Goal: Task Accomplishment & Management: Use online tool/utility

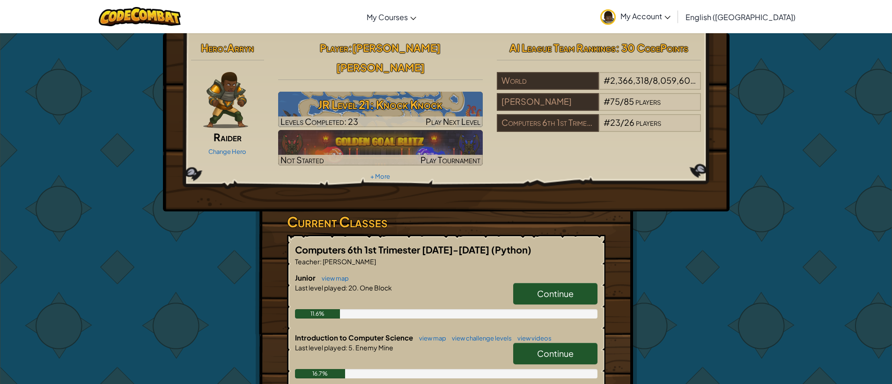
click at [530, 283] on link "Continue" at bounding box center [555, 294] width 84 height 22
click at [530, 343] on link "Continue" at bounding box center [555, 354] width 84 height 22
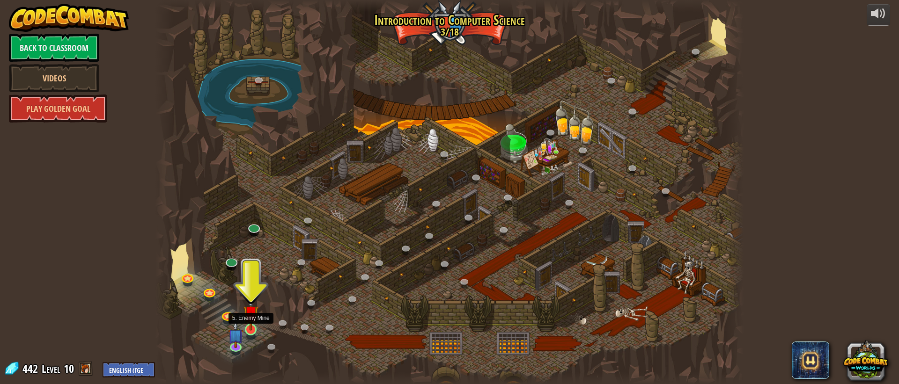
click at [248, 329] on img at bounding box center [250, 313] width 15 height 35
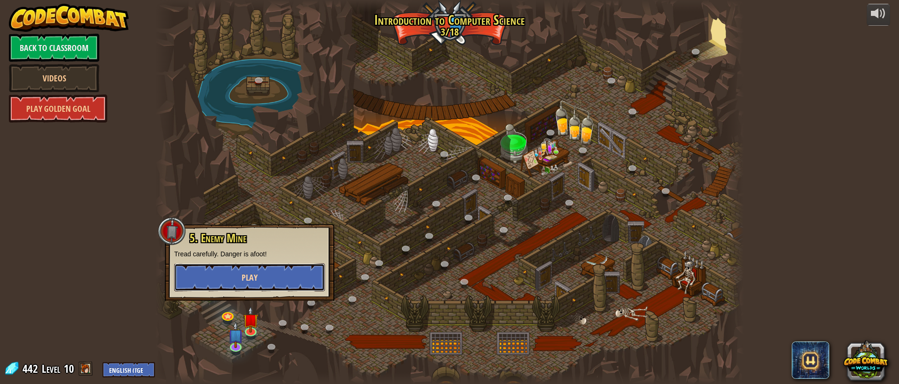
click at [251, 280] on span "Play" at bounding box center [250, 278] width 16 height 12
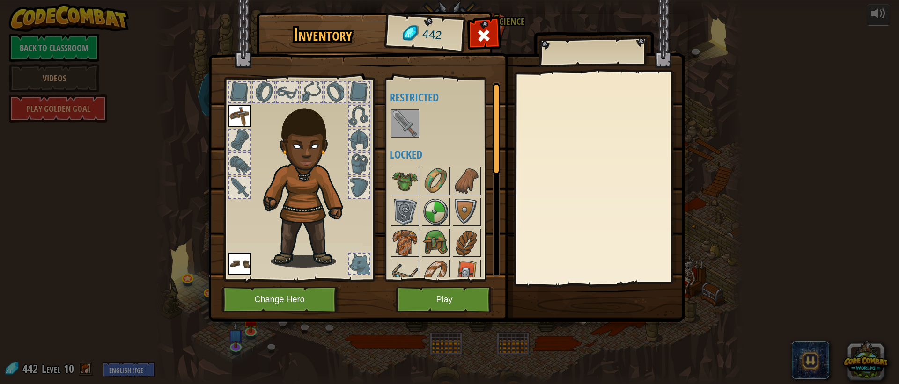
click at [398, 114] on img at bounding box center [405, 123] width 26 height 26
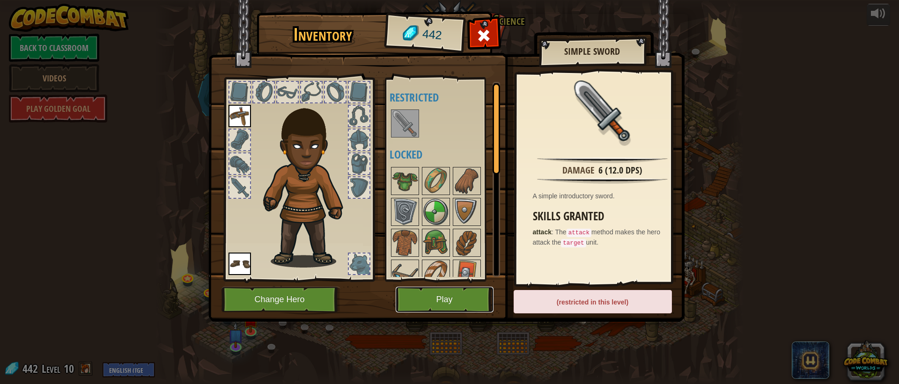
click at [430, 295] on button "Play" at bounding box center [445, 300] width 98 height 26
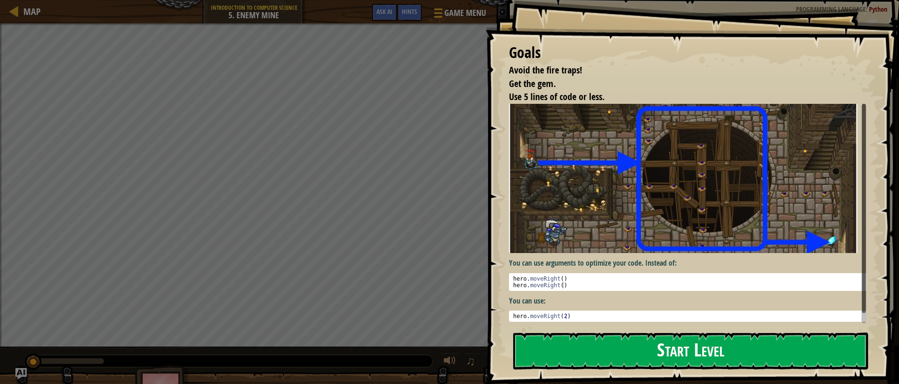
click at [619, 345] on button "Start Level" at bounding box center [690, 351] width 355 height 37
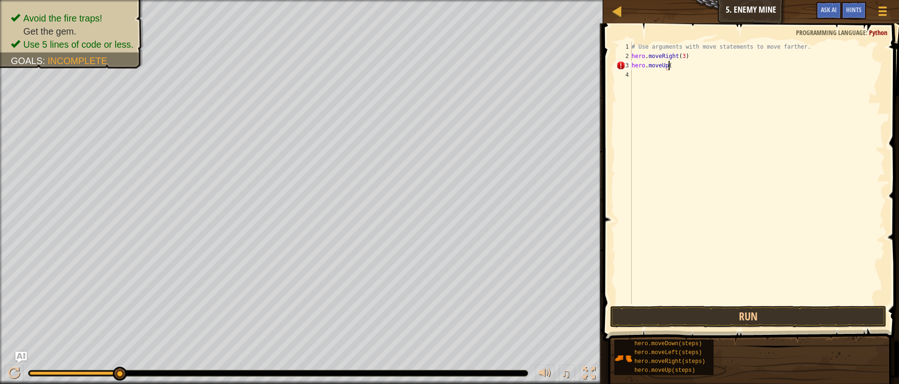
scroll to position [4, 3]
type textarea "hero.moveUp(1)"
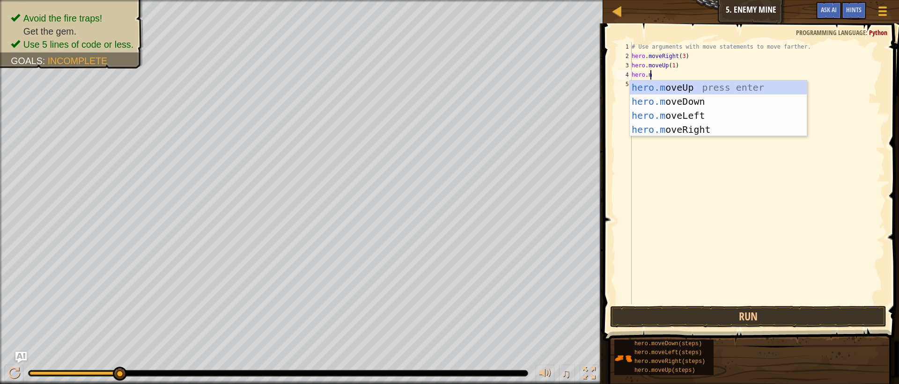
scroll to position [4, 1]
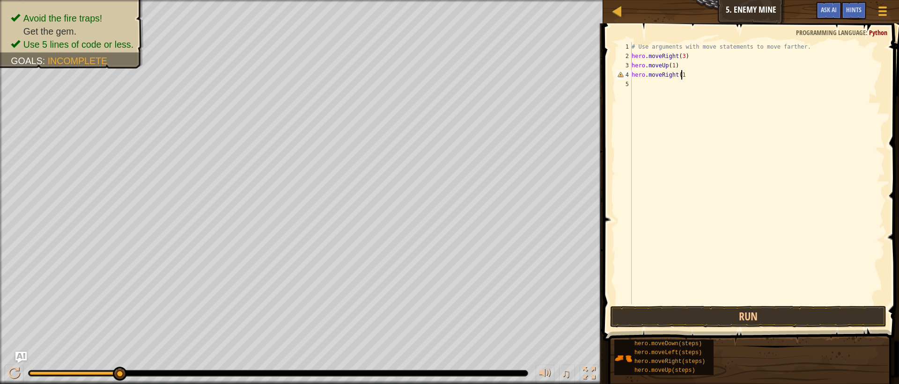
type textarea "hero.moveRight(1)"
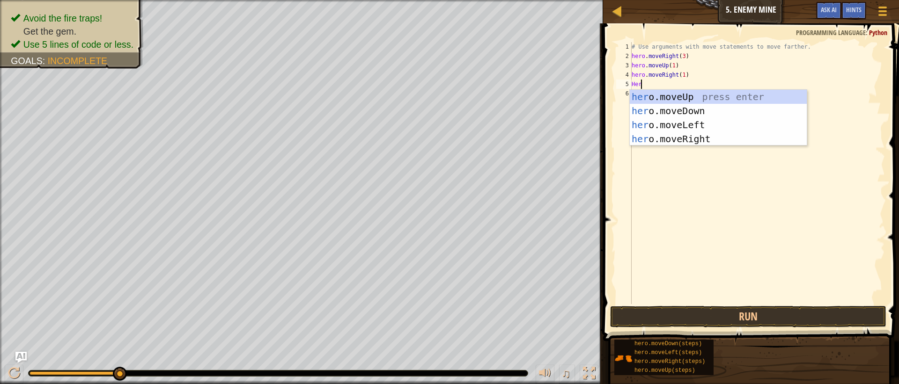
scroll to position [4, 0]
type textarea "H"
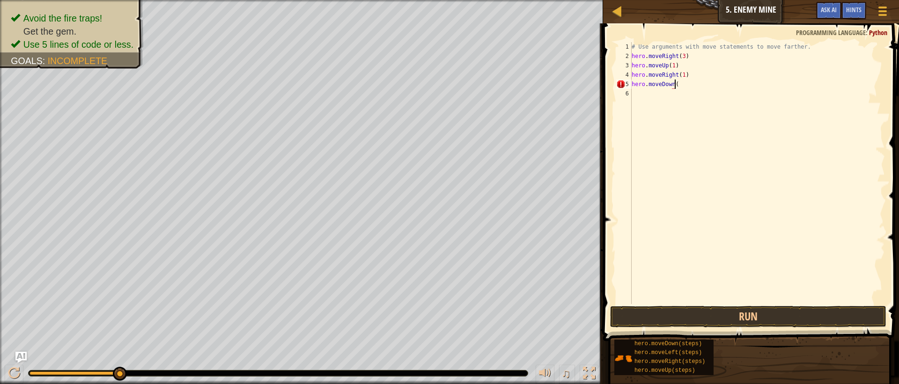
scroll to position [4, 3]
type textarea "hero.moveDown(2)"
type textarea "hero.moveDown(3)"
type textarea "hero.moveRight(2)"
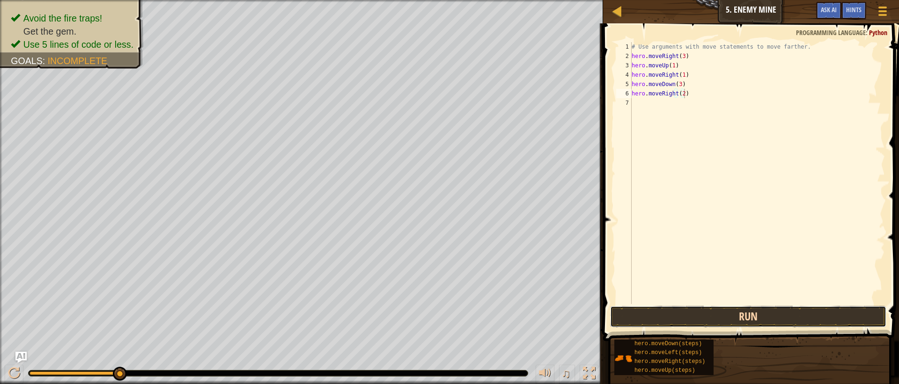
click at [823, 322] on button "Run" at bounding box center [748, 317] width 276 height 22
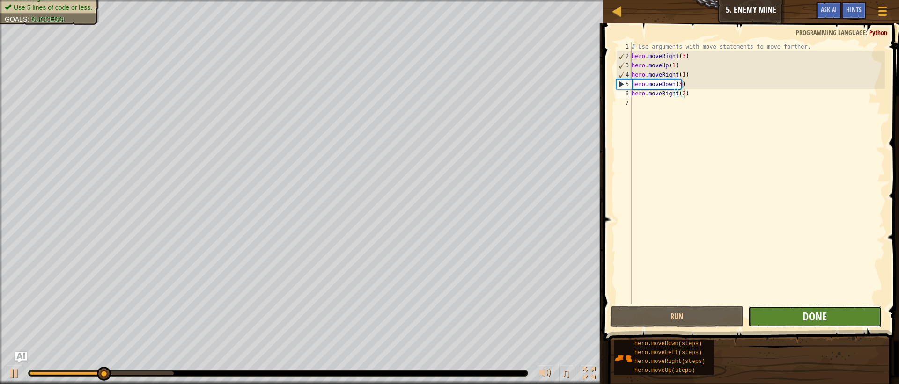
click at [803, 317] on span "Done" at bounding box center [815, 316] width 24 height 15
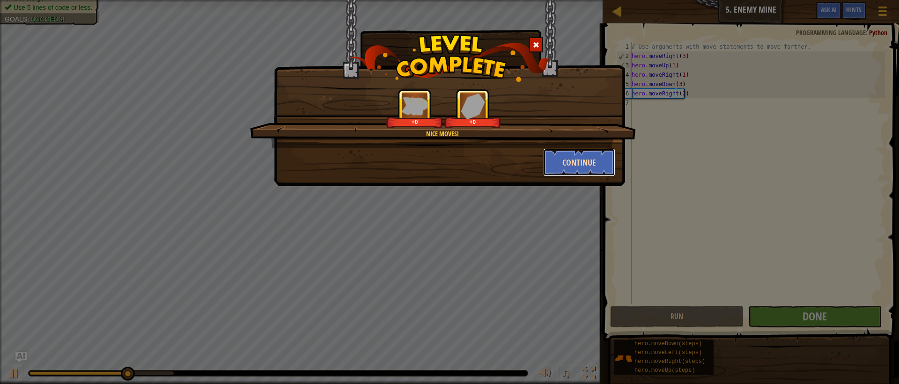
click at [574, 150] on button "Continue" at bounding box center [579, 162] width 73 height 28
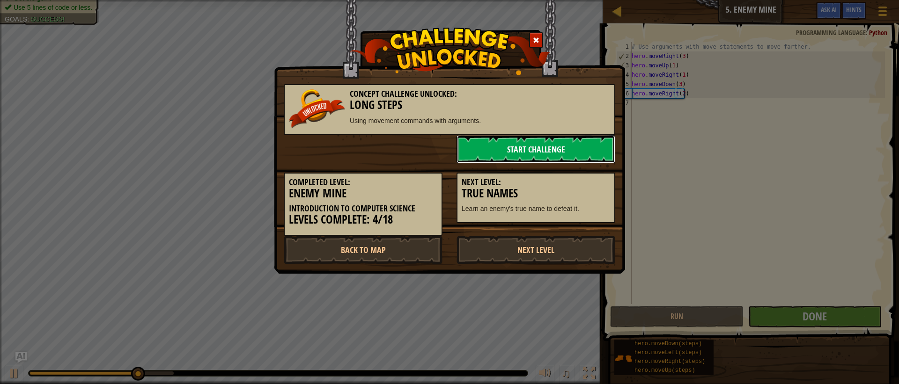
click at [553, 147] on link "Start Challenge" at bounding box center [536, 149] width 159 height 28
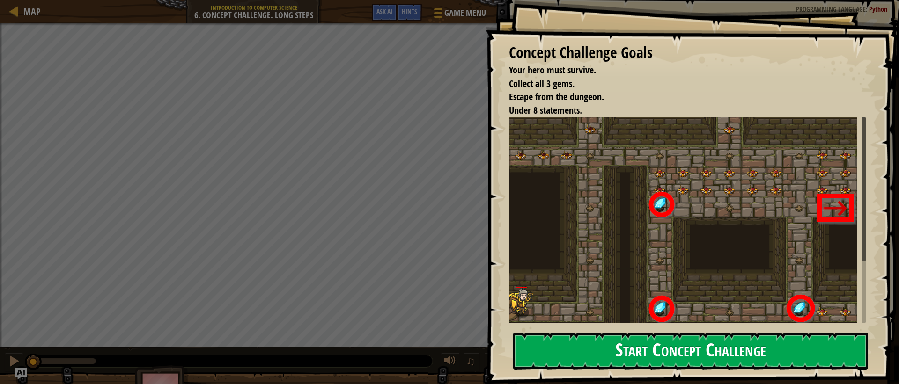
click at [821, 341] on button "Start Concept Challenge" at bounding box center [690, 351] width 355 height 37
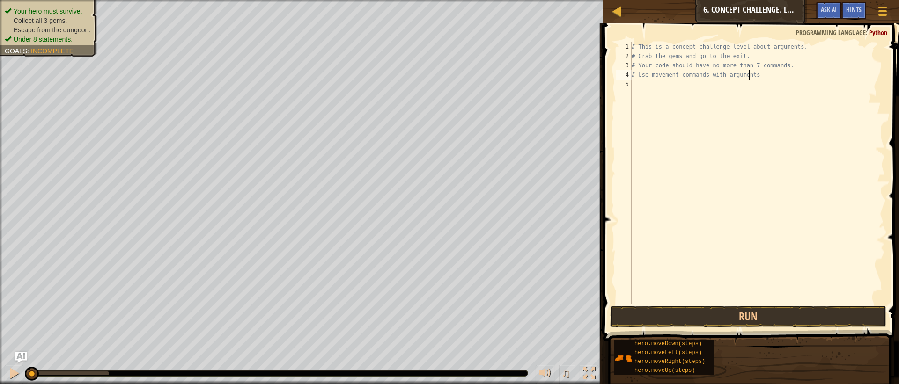
type textarea "# Use movement commands with arguments."
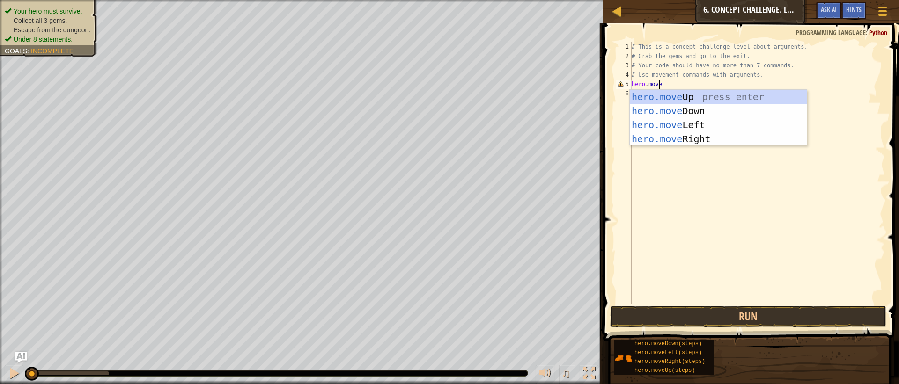
scroll to position [4, 1]
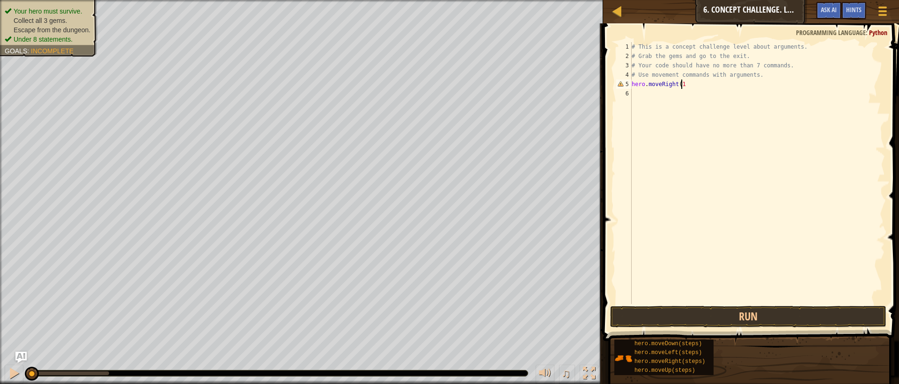
type textarea "hero.moveRight(1)"
type textarea "hero.moveUp(3)"
type textarea "hero.moveRight(3)"
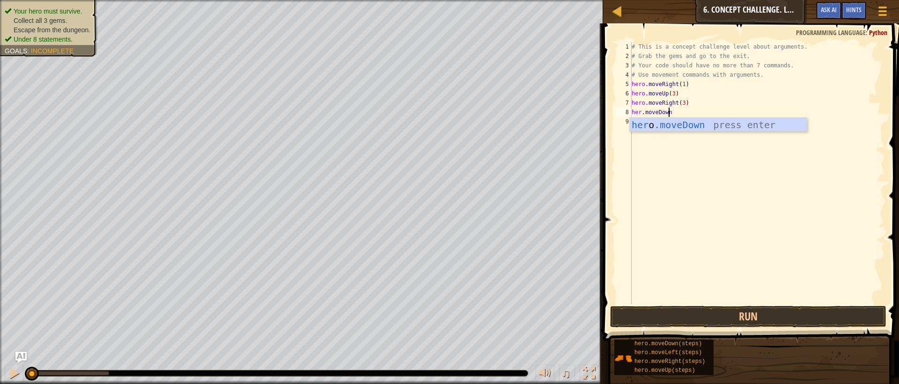
scroll to position [4, 3]
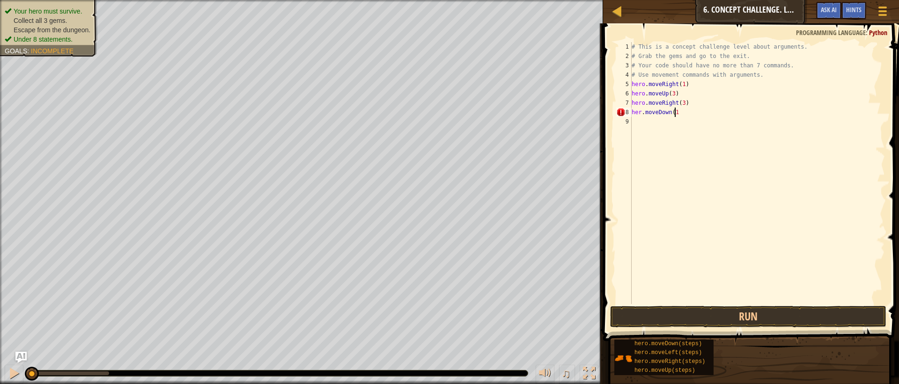
type textarea "her.moveDown(1)"
type textarea "he.moveDown(1)"
click at [638, 112] on div "# This is a concept challenge level about arguments. # Grab the gems and go to …" at bounding box center [759, 182] width 252 height 281
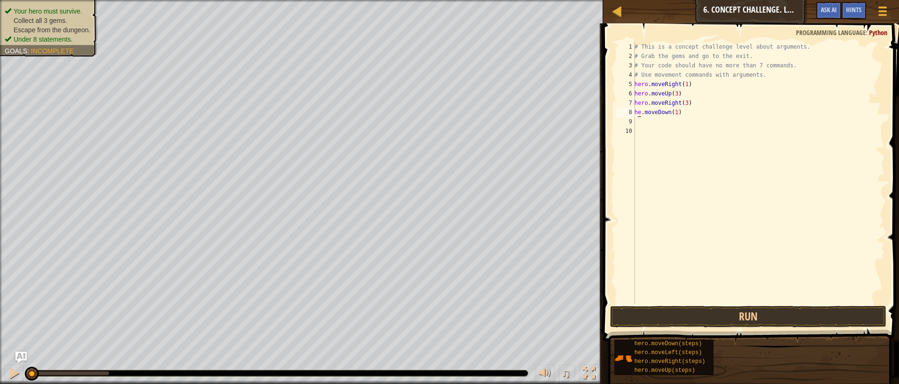
click at [639, 111] on div "# This is a concept challenge level about arguments. # Grab the gems and go to …" at bounding box center [759, 182] width 252 height 281
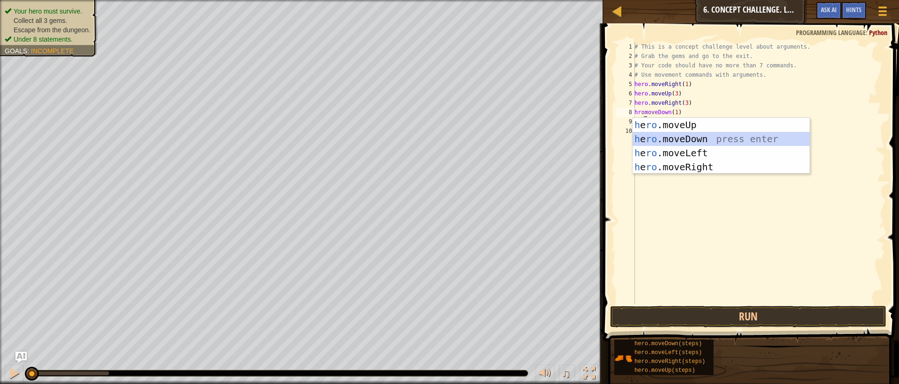
click at [693, 137] on div "h e ro .moveUp press enter h e ro .moveDown press enter h e ro .moveLeft press …" at bounding box center [721, 160] width 177 height 84
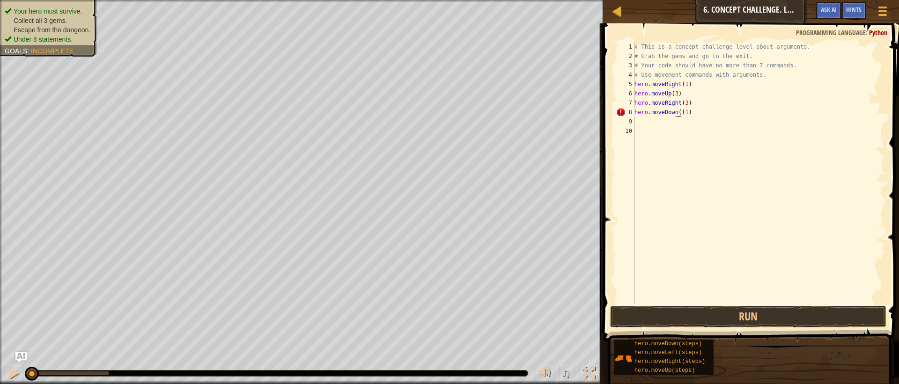
type textarea "hero.moveDown(1)"
type textarea "hero.moveLeft(1)"
type textarea "hero.moveRight(1)"
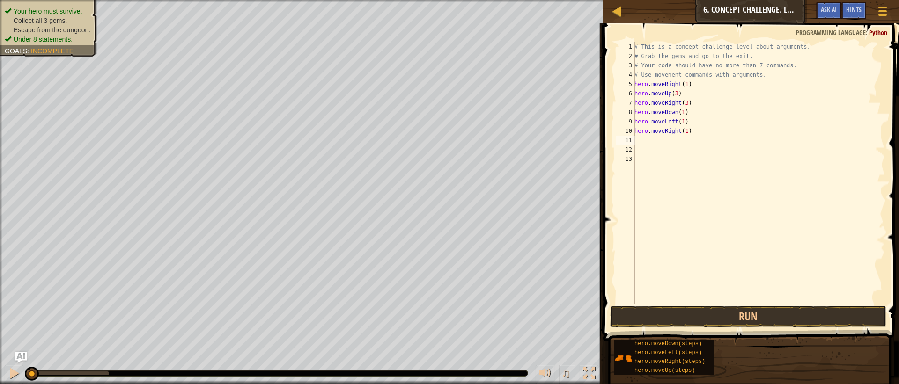
click at [645, 306] on span at bounding box center [751, 169] width 303 height 346
click at [639, 313] on button "Run" at bounding box center [748, 317] width 276 height 22
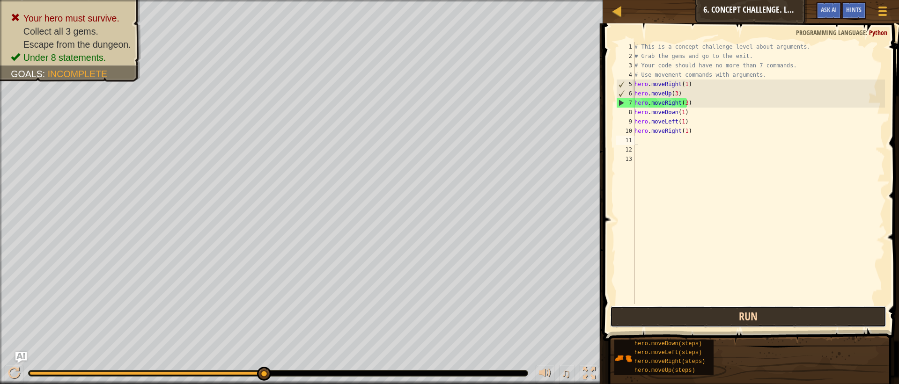
click at [754, 324] on button "Run" at bounding box center [748, 317] width 276 height 22
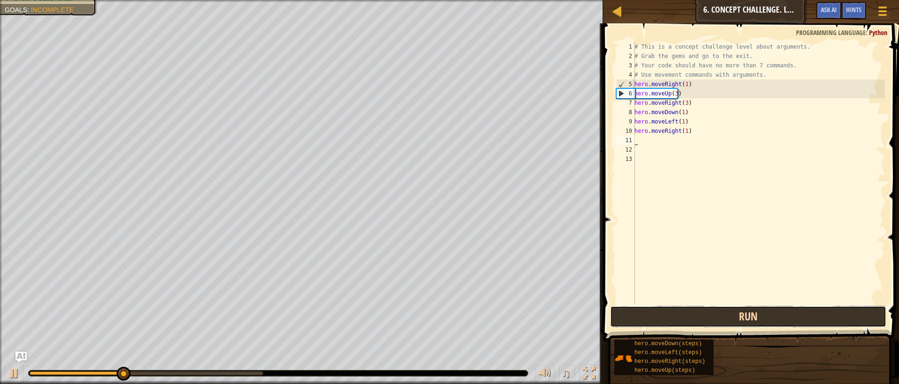
click at [631, 313] on button "Run" at bounding box center [748, 317] width 276 height 22
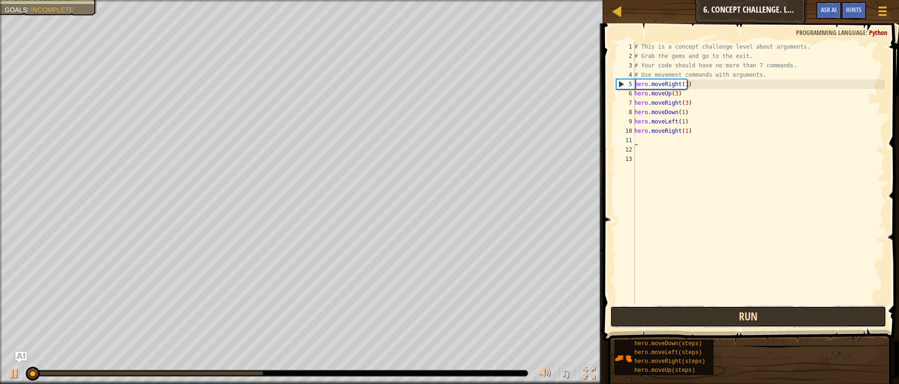
click at [631, 313] on button "Run" at bounding box center [748, 317] width 276 height 22
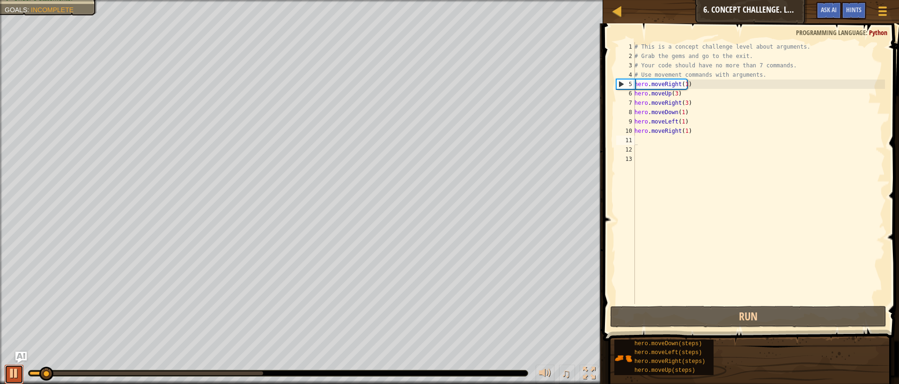
click at [22, 372] on button at bounding box center [14, 374] width 19 height 19
click at [687, 129] on div "# This is a concept challenge level about arguments. # Grab the gems and go to …" at bounding box center [759, 182] width 252 height 281
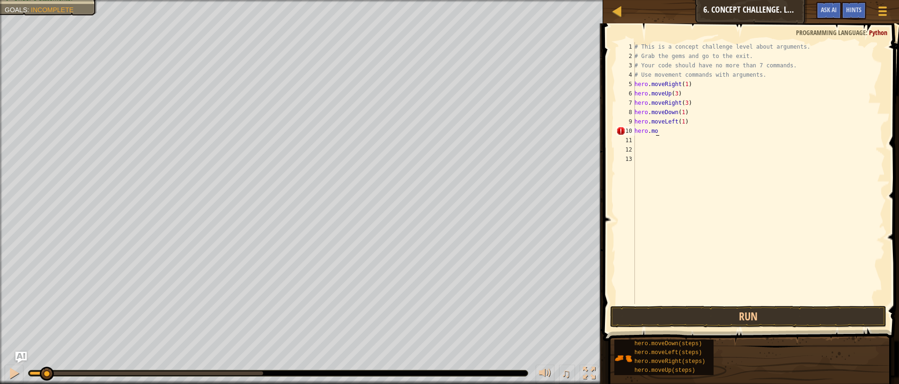
type textarea "h"
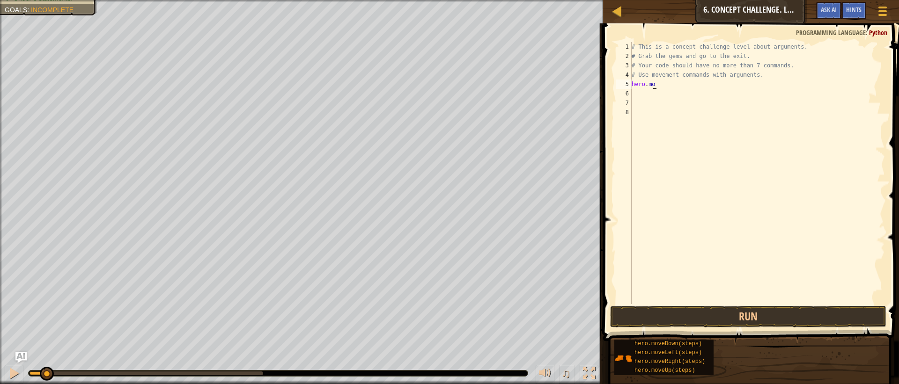
type textarea "h"
click at [763, 316] on button "Run" at bounding box center [748, 317] width 276 height 22
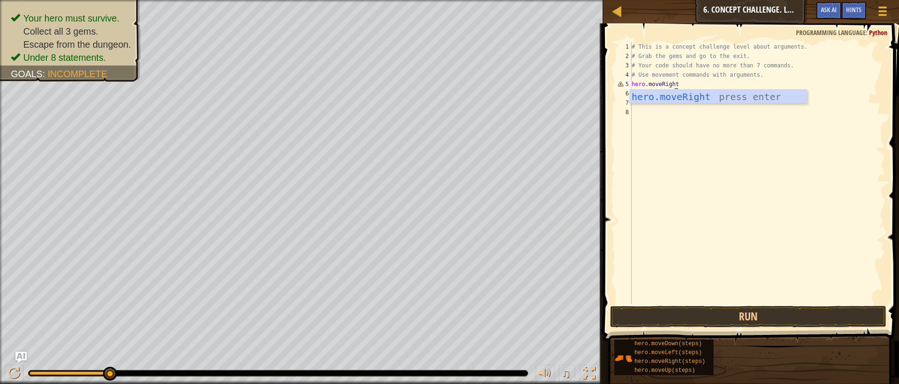
scroll to position [4, 3]
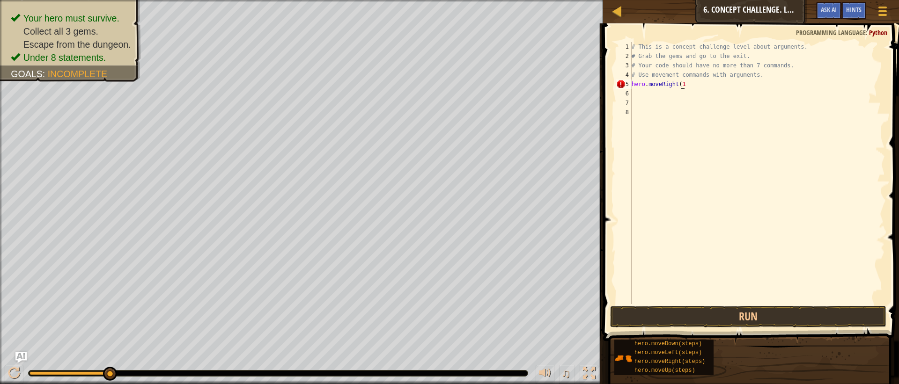
type textarea "hero.moveRight(1)"
type textarea "hero.moveUp(3)"
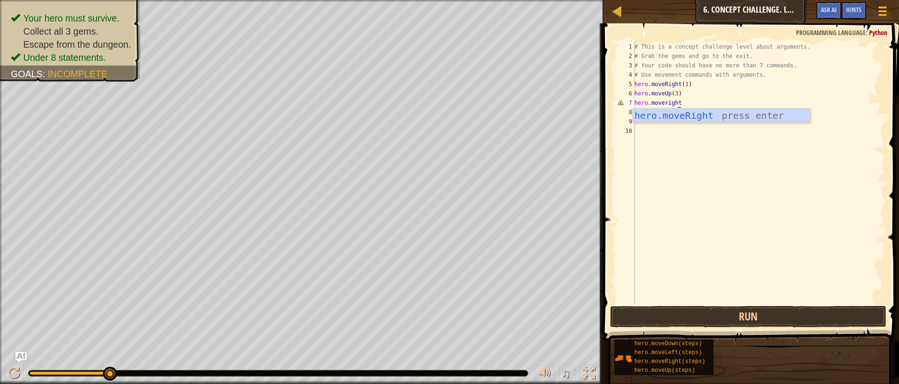
scroll to position [4, 3]
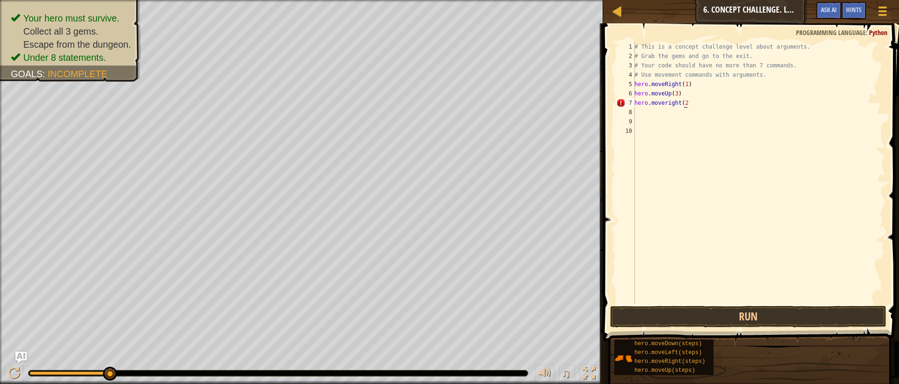
type textarea "hero.moveright(2)"
type textarea "hero.moveDown(3)"
type textarea "hero.moveLeft(1)"
type textarea "hero.moveUp(2)"
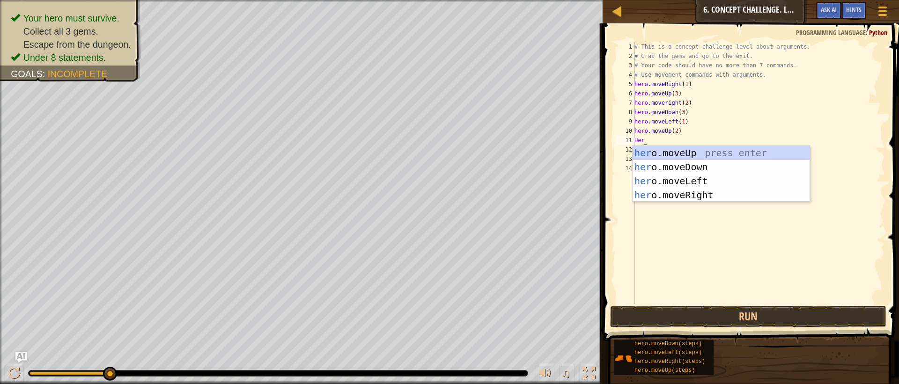
scroll to position [4, 0]
type textarea "H"
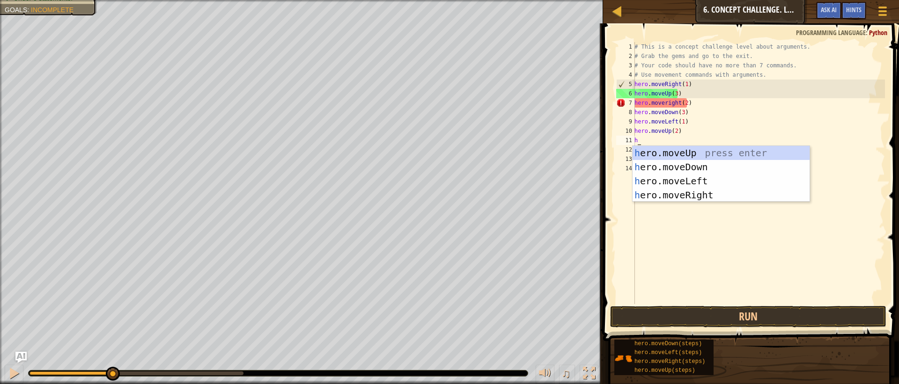
scroll to position [4, 0]
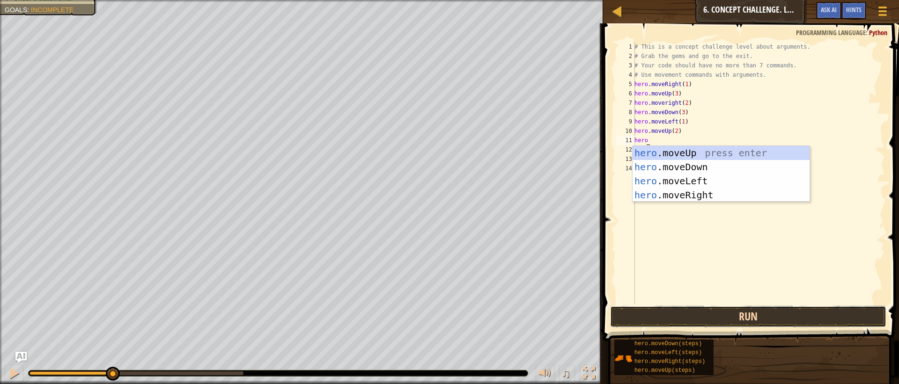
click at [673, 314] on button "Run" at bounding box center [748, 317] width 276 height 22
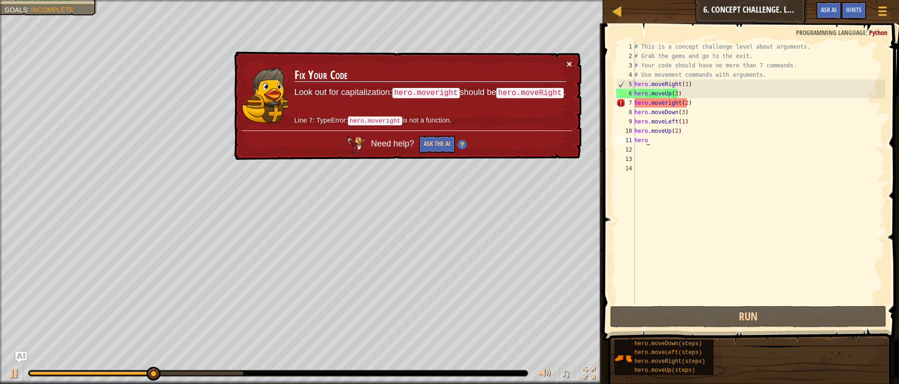
click at [568, 67] on button "×" at bounding box center [570, 64] width 6 height 10
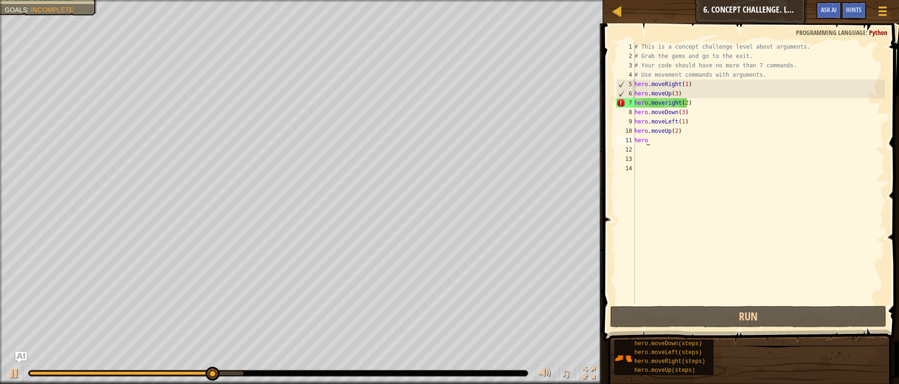
click at [664, 102] on div "# This is a concept challenge level about arguments. # Grab the gems and go to …" at bounding box center [759, 182] width 252 height 281
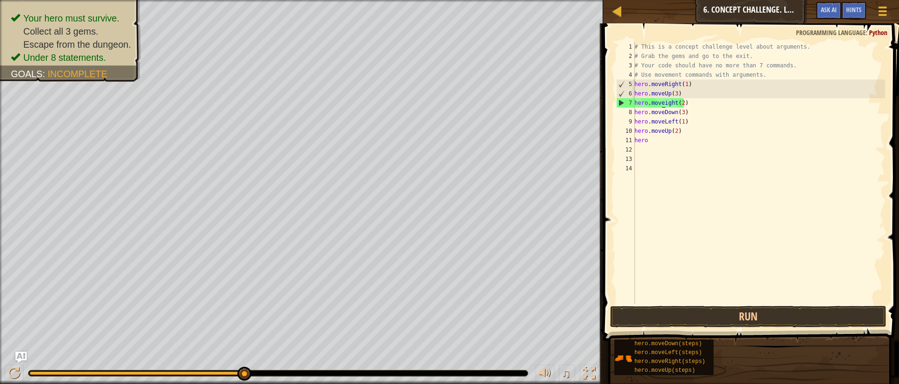
scroll to position [4, 2]
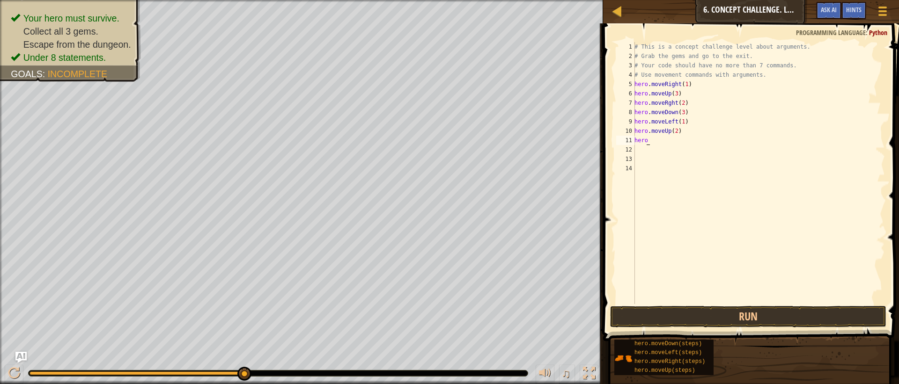
click at [698, 145] on div "# This is a concept challenge level about arguments. # Grab the gems and go to …" at bounding box center [759, 182] width 252 height 281
click at [668, 103] on div "# This is a concept challenge level about arguments. # Grab the gems and go to …" at bounding box center [759, 182] width 252 height 281
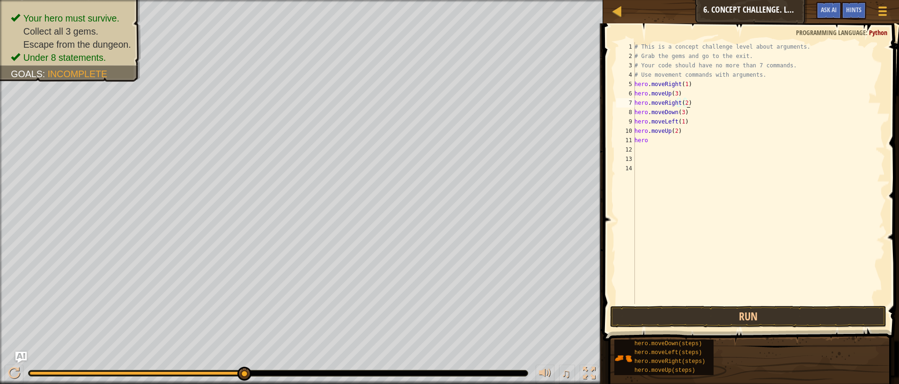
click at [650, 140] on div "# This is a concept challenge level about arguments. # Grab the gems and go to …" at bounding box center [759, 182] width 252 height 281
click at [665, 318] on button "Run" at bounding box center [748, 317] width 276 height 22
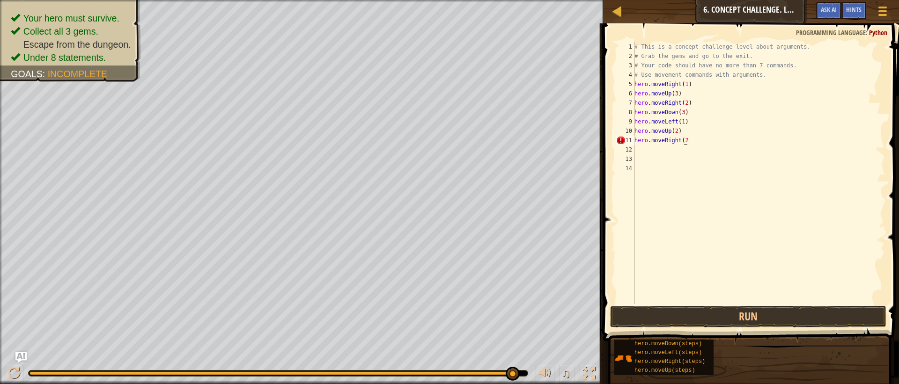
scroll to position [4, 4]
click at [766, 320] on button "Run" at bounding box center [748, 317] width 276 height 22
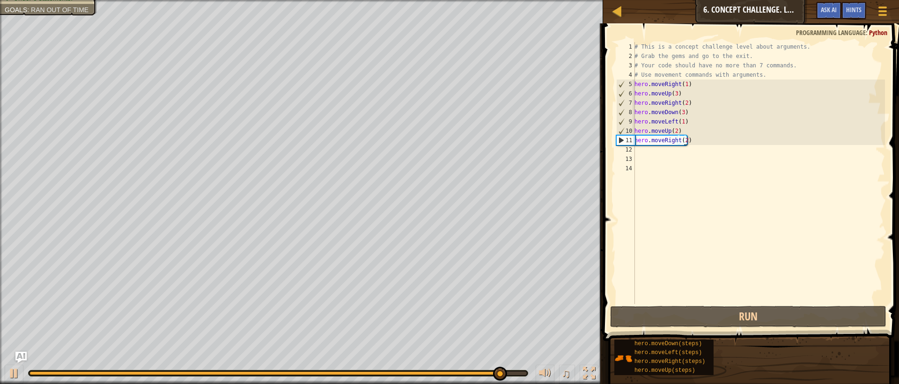
click at [683, 139] on div "# This is a concept challenge level about arguments. # Grab the gems and go to …" at bounding box center [759, 182] width 252 height 281
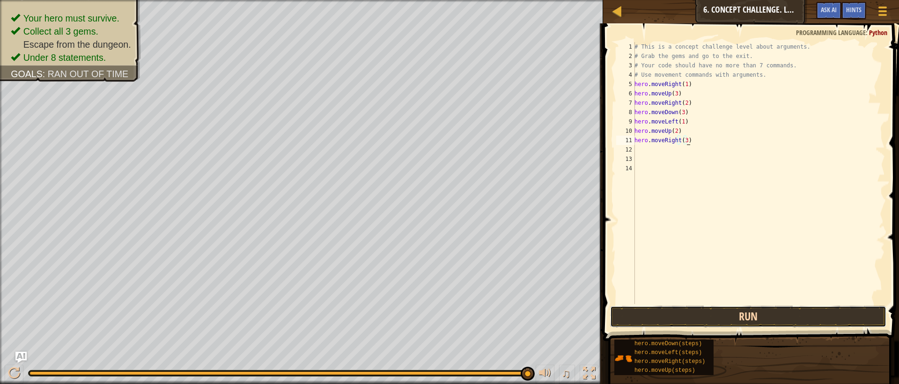
click at [734, 324] on button "Run" at bounding box center [748, 317] width 276 height 22
type textarea "hero.moveRight(3)"
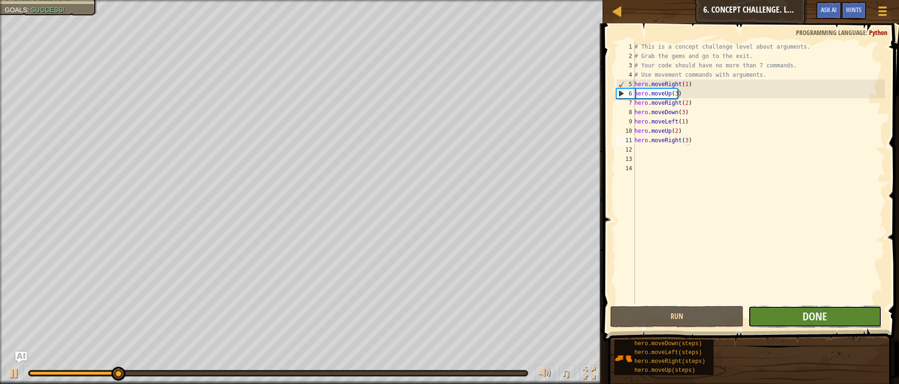
click at [849, 318] on button "Done" at bounding box center [814, 317] width 133 height 22
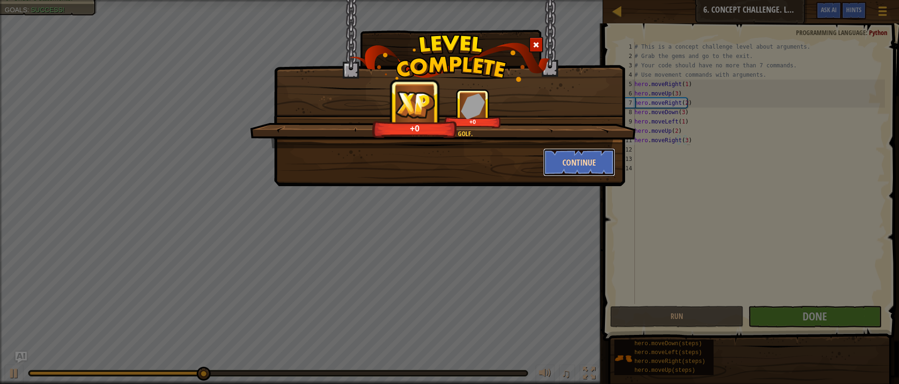
click at [559, 160] on button "Continue" at bounding box center [579, 162] width 73 height 28
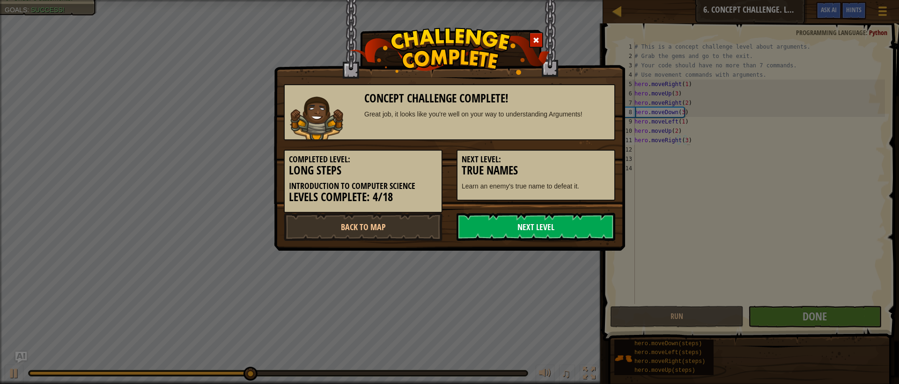
click at [538, 217] on link "Next Level" at bounding box center [536, 227] width 159 height 28
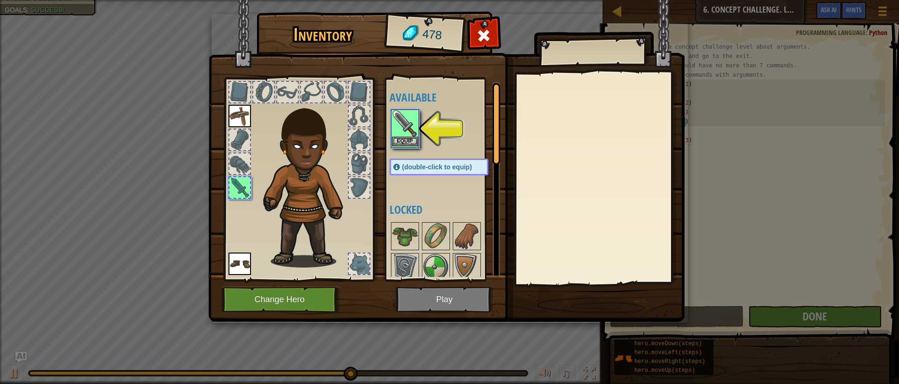
click at [404, 135] on img at bounding box center [405, 123] width 26 height 26
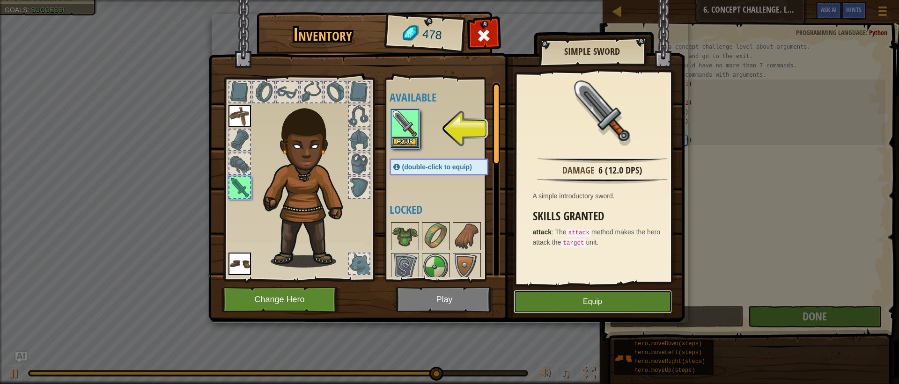
drag, startPoint x: 633, startPoint y: 295, endPoint x: 618, endPoint y: 300, distance: 15.6
click at [631, 298] on button "Equip" at bounding box center [593, 301] width 158 height 23
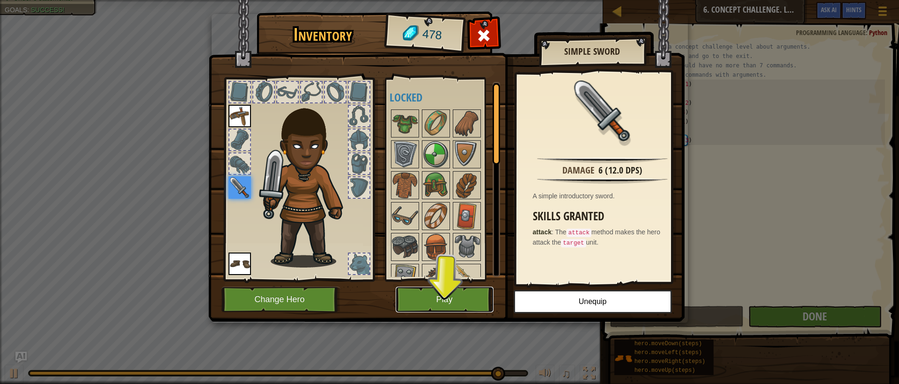
click at [457, 296] on button "Play" at bounding box center [445, 300] width 98 height 26
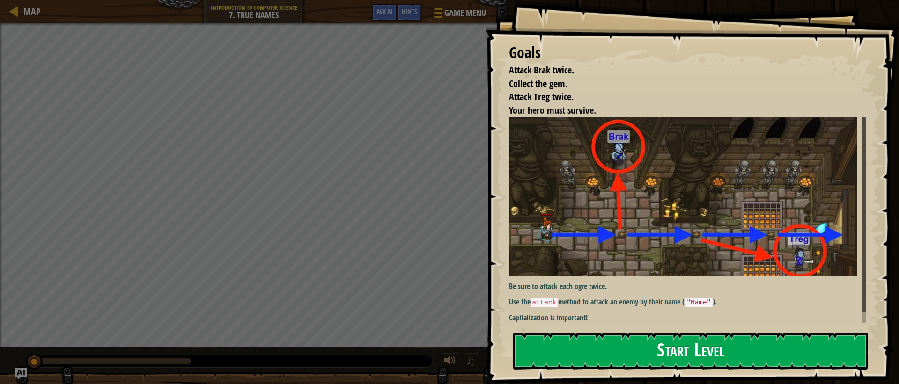
click at [587, 364] on button "Start Level" at bounding box center [690, 351] width 355 height 37
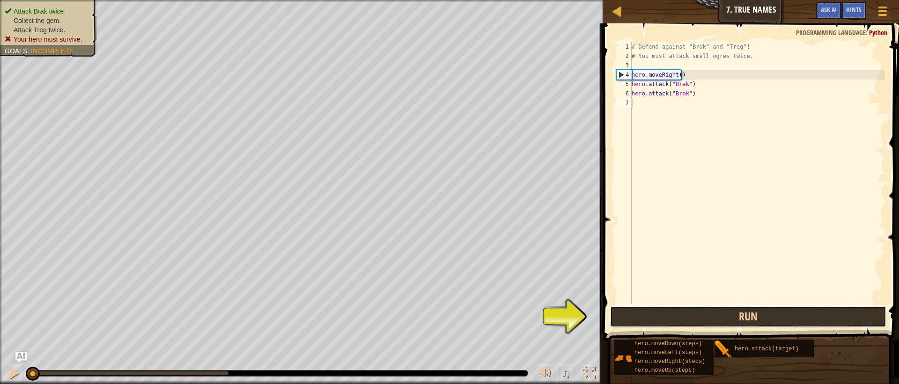
click at [753, 319] on button "Run" at bounding box center [748, 317] width 276 height 22
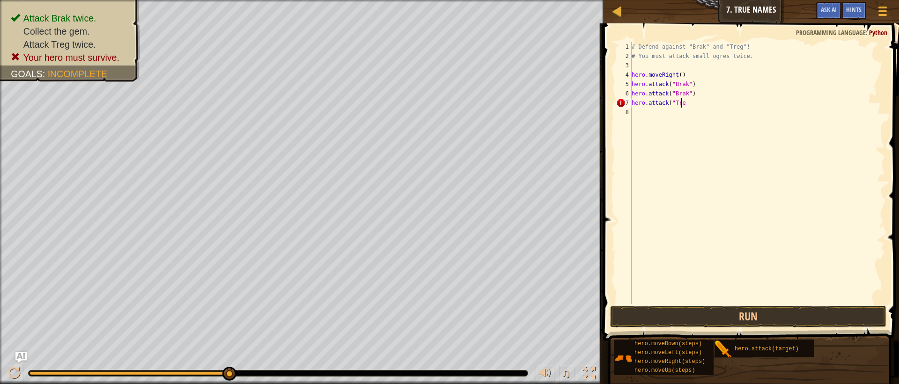
scroll to position [4, 4]
type textarea "hero.attack("Treg")"
drag, startPoint x: 691, startPoint y: 103, endPoint x: 629, endPoint y: 103, distance: 61.3
click at [629, 103] on div "hero.attack("Treg") 1 2 3 4 5 6 7 8 # Defend against "Brak" and "Treg"! # You m…" at bounding box center [749, 173] width 271 height 262
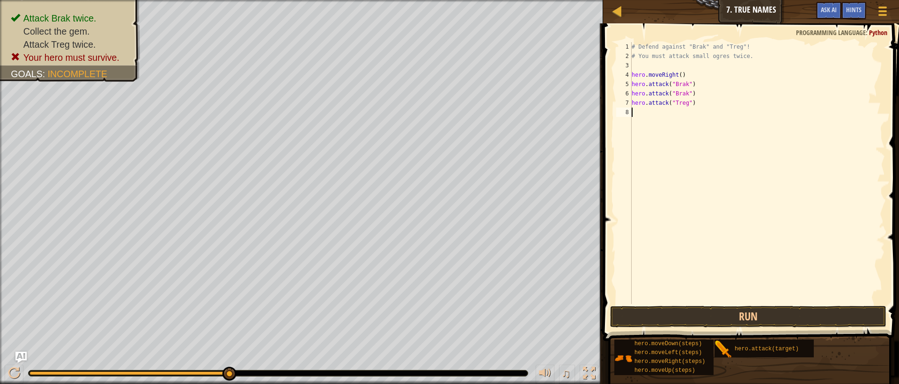
click at [647, 115] on div "# Defend against "Brak" and "Treg"! # You must attack small ogres twice. hero .…" at bounding box center [757, 182] width 255 height 281
paste textarea "hero.attack("Treg")"
type textarea "hero.attack("Treg")"
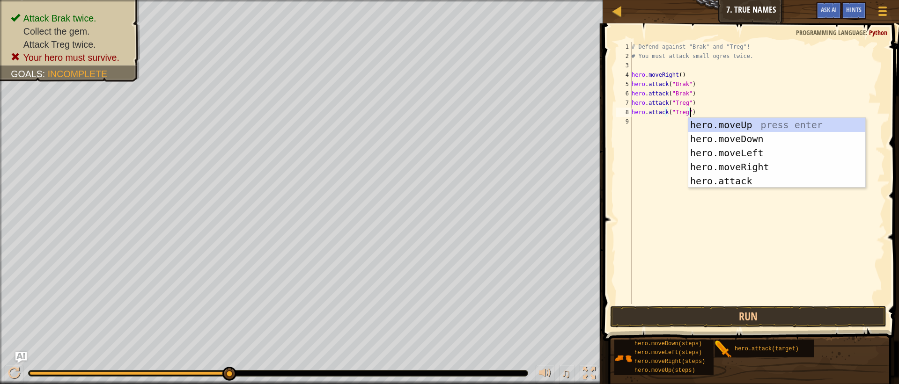
click at [664, 173] on div "# Defend against "Brak" and "Treg"! # You must attack small ogres twice. hero .…" at bounding box center [757, 182] width 255 height 281
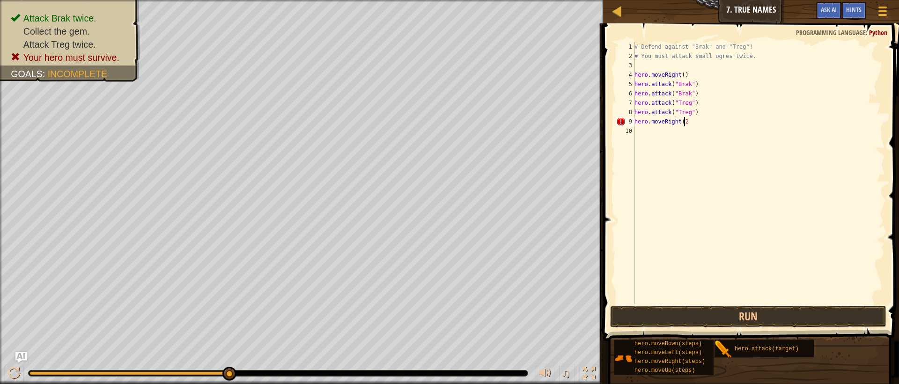
scroll to position [4, 4]
type textarea "hero.moveRight(2)"
click at [758, 308] on button "Run" at bounding box center [748, 317] width 276 height 22
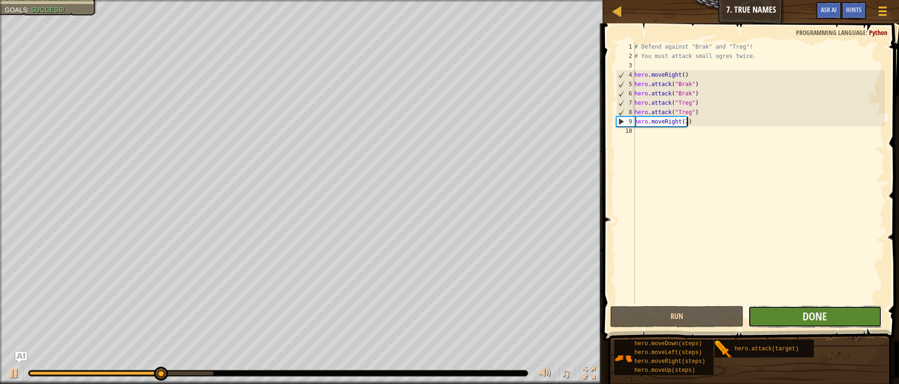
click at [766, 313] on button "Done" at bounding box center [814, 317] width 133 height 22
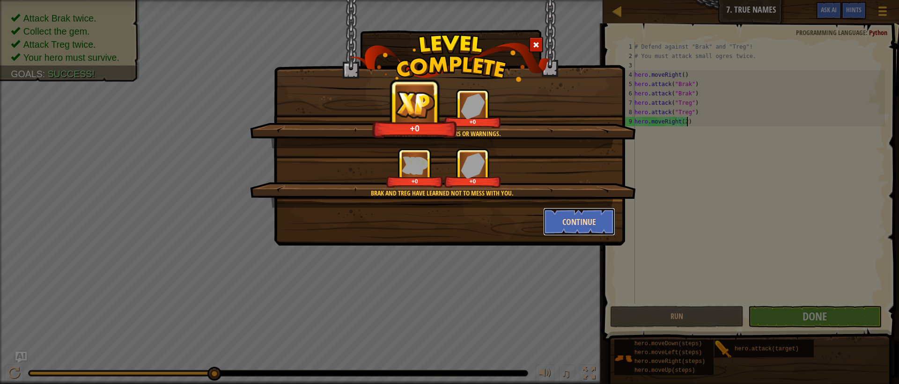
click at [582, 221] on button "Continue" at bounding box center [579, 222] width 73 height 28
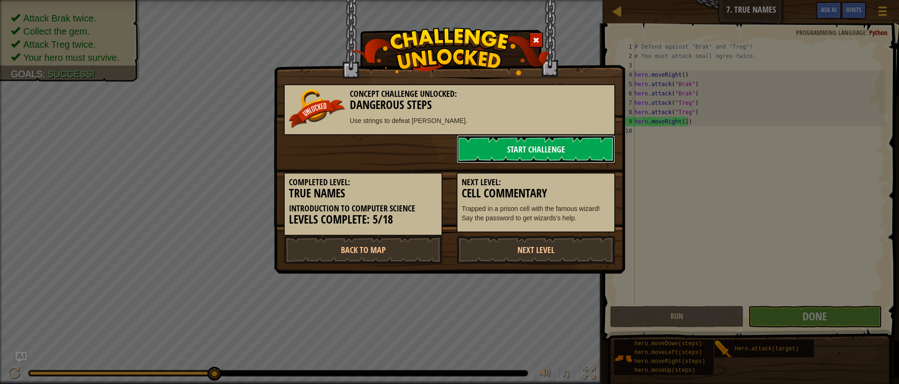
click at [560, 152] on link "Start Challenge" at bounding box center [536, 149] width 159 height 28
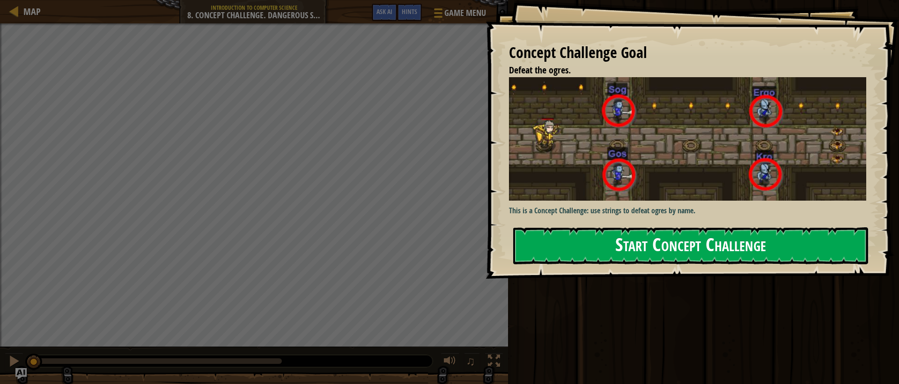
click at [749, 256] on button "Start Concept Challenge" at bounding box center [690, 246] width 355 height 37
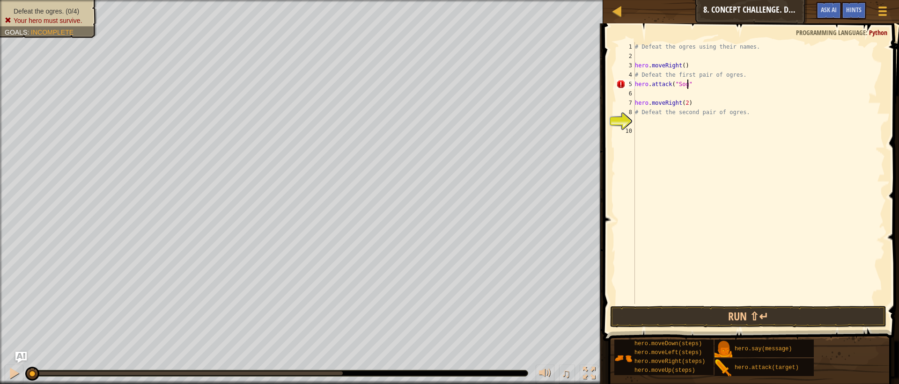
scroll to position [4, 4]
type textarea "hero.attack("Sog")"
drag, startPoint x: 691, startPoint y: 85, endPoint x: 631, endPoint y: 84, distance: 59.9
click at [631, 84] on div "hero.attack("Sog") 1 2 3 4 5 6 7 8 9 10 # Defeat the ogres using their names. h…" at bounding box center [749, 173] width 271 height 262
click at [652, 97] on div "# Defeat the ogres using their names. hero . moveRight ( ) # Defeat the first p…" at bounding box center [759, 182] width 252 height 281
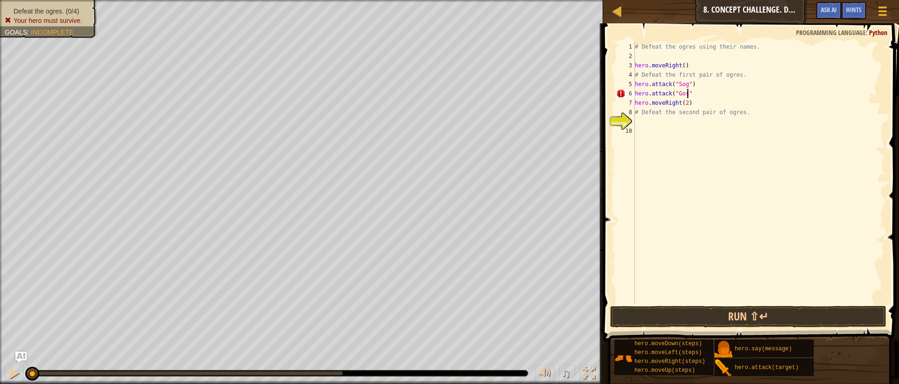
type textarea "hero.attack("Gos")"
click at [656, 123] on div "# Defeat the ogres using their names. hero . moveRight ( ) # Defeat the first p…" at bounding box center [759, 182] width 252 height 281
type textarea "hero.atack("Ergo")"
type textarea "H"
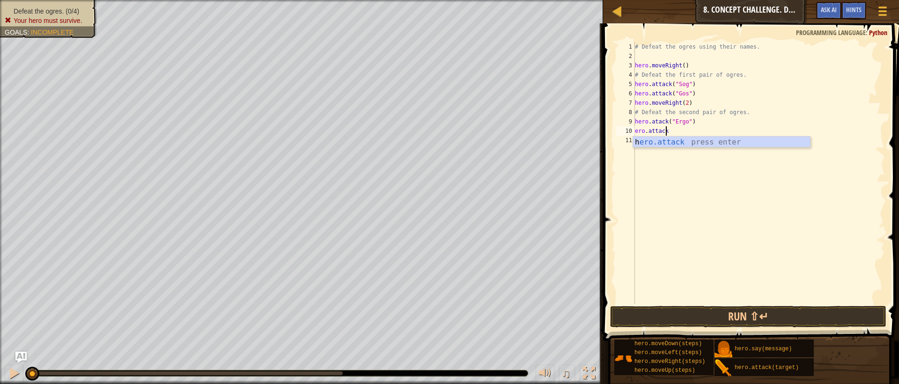
scroll to position [4, 2]
click at [634, 131] on div "ero.attack 1 2 3 4 5 6 7 8 9 10 11 # Defeat the ogres using their names. hero .…" at bounding box center [749, 173] width 271 height 262
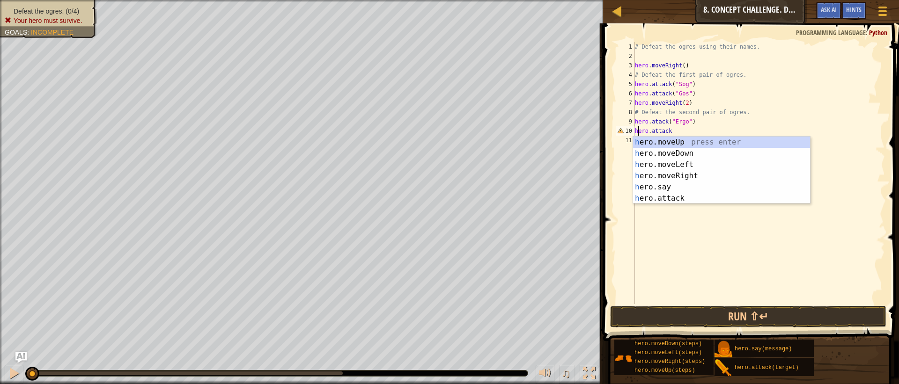
click at [669, 131] on div "# Defeat the ogres using their names. hero . moveRight ( ) # Defeat the first p…" at bounding box center [759, 182] width 252 height 281
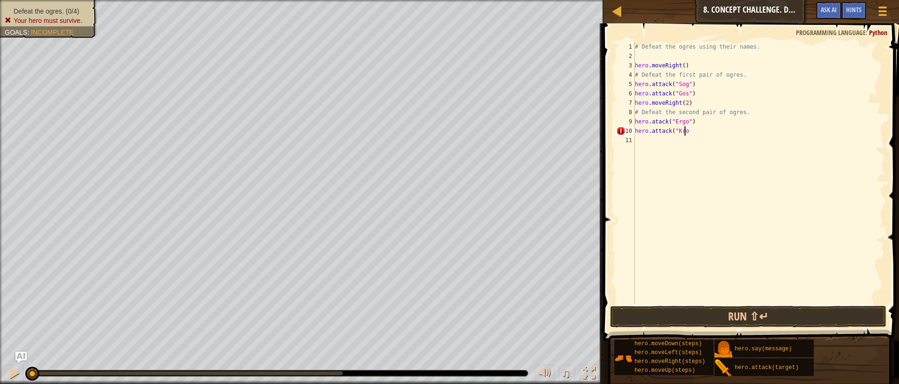
scroll to position [4, 4]
click at [690, 316] on button "Run ⇧↵" at bounding box center [748, 317] width 276 height 22
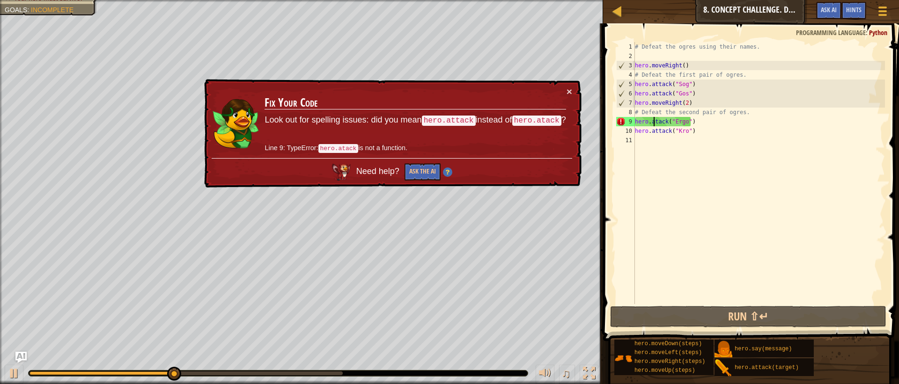
click at [654, 122] on div "# Defeat the ogres using their names. hero . moveRight ( ) # Defeat the first p…" at bounding box center [759, 182] width 252 height 281
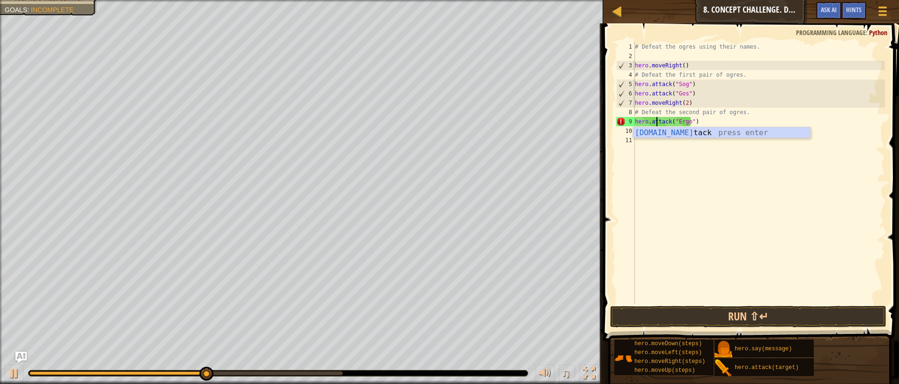
scroll to position [4, 1]
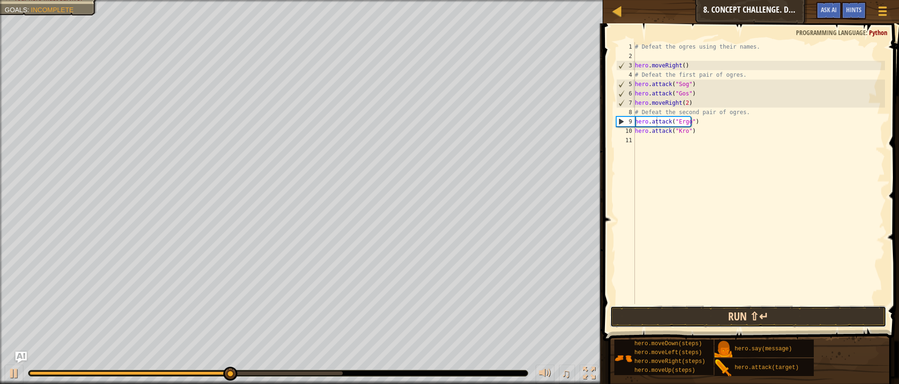
click at [687, 314] on button "Run ⇧↵" at bounding box center [748, 317] width 276 height 22
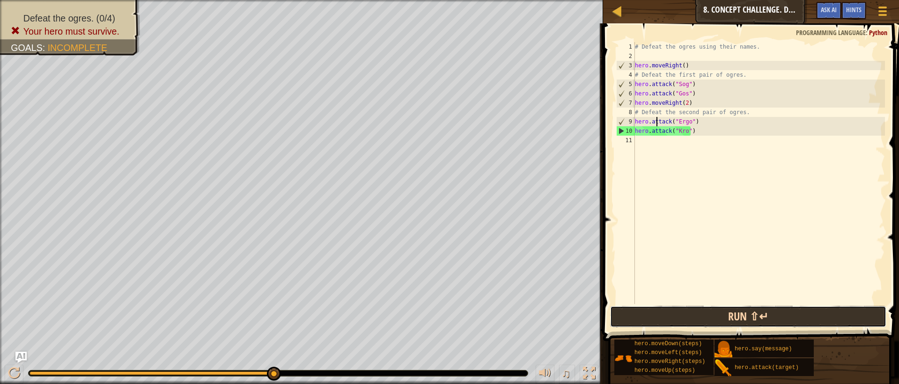
click at [746, 317] on button "Run ⇧↵" at bounding box center [748, 317] width 276 height 22
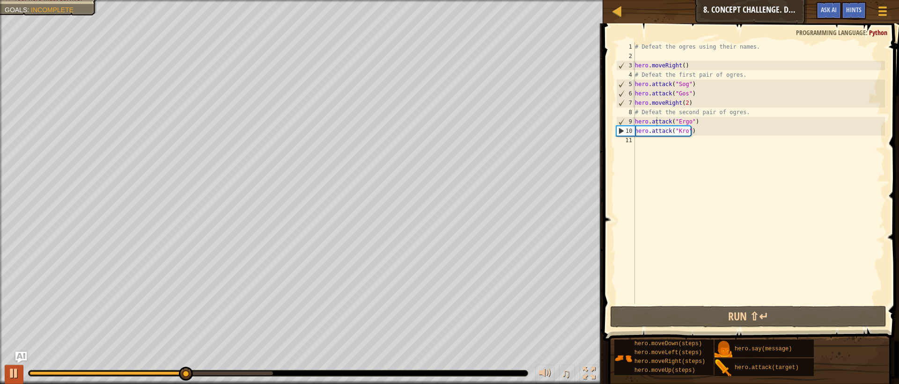
click at [9, 369] on div "♫" at bounding box center [301, 371] width 603 height 28
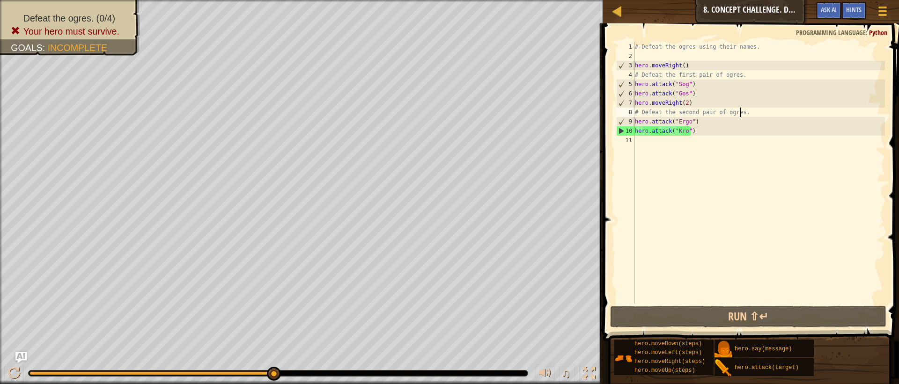
click at [740, 113] on div "# Defeat the ogres using their names. hero . moveRight ( ) # Defeat the first p…" at bounding box center [759, 182] width 252 height 281
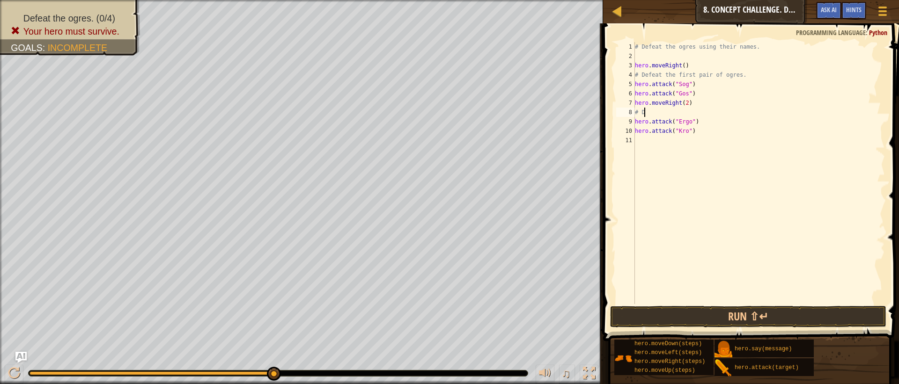
scroll to position [4, 0]
type textarea "#"
click at [693, 103] on div "# Defeat the ogres using their names. hero . moveRight ( ) # Defeat the first p…" at bounding box center [759, 182] width 252 height 281
drag, startPoint x: 689, startPoint y: 93, endPoint x: 668, endPoint y: 97, distance: 21.5
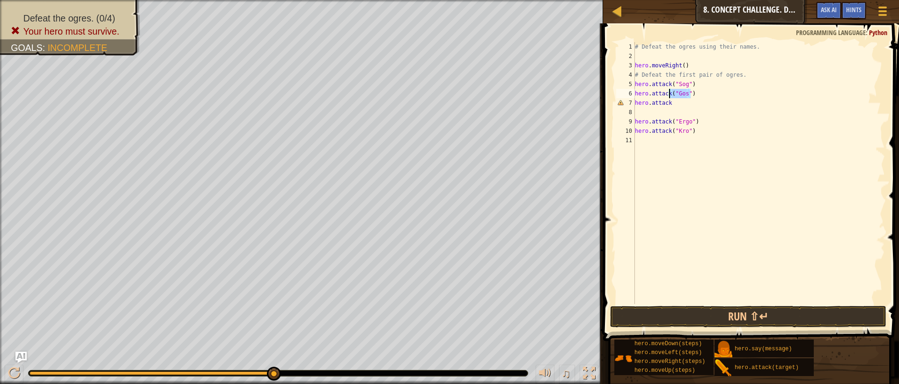
click at [668, 97] on div "# Defeat the ogres using their names. hero . moveRight ( ) # Defeat the first p…" at bounding box center [759, 182] width 252 height 281
click at [681, 104] on div "# Defeat the ogres using their names. hero . moveRight ( ) # Defeat the first p…" at bounding box center [759, 182] width 252 height 281
paste textarea "("Gos")"
click at [691, 92] on div "# Defeat the ogres using their names. hero . moveRight ( ) # Defeat the first p…" at bounding box center [759, 182] width 252 height 281
click at [683, 85] on div "# Defeat the ogres using their names. hero . moveRight ( ) # Defeat the first p…" at bounding box center [759, 182] width 252 height 281
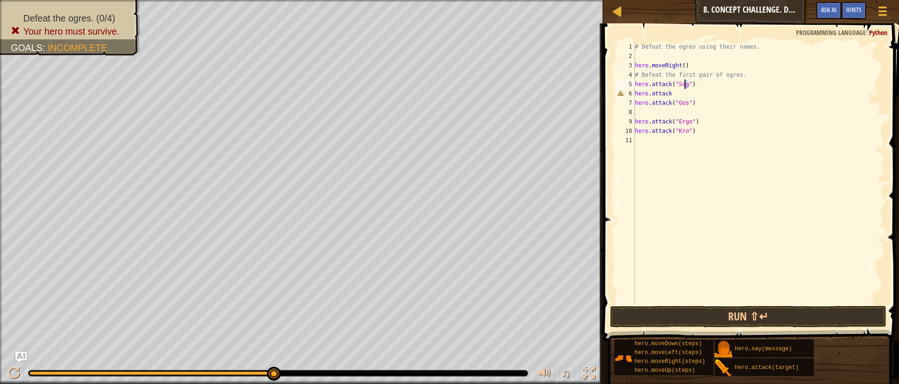
click at [691, 83] on div "# Defeat the ogres using their names. hero . moveRight ( ) # Defeat the first p…" at bounding box center [759, 182] width 252 height 281
drag, startPoint x: 691, startPoint y: 83, endPoint x: 681, endPoint y: 85, distance: 9.7
click at [681, 85] on div "# Defeat the ogres using their names. hero . moveRight ( ) # Defeat the first p…" at bounding box center [759, 182] width 252 height 281
click at [683, 96] on div "# Defeat the ogres using their names. hero . moveRight ( ) # Defeat the first p…" at bounding box center [759, 182] width 252 height 281
paste textarea "("Sog")"
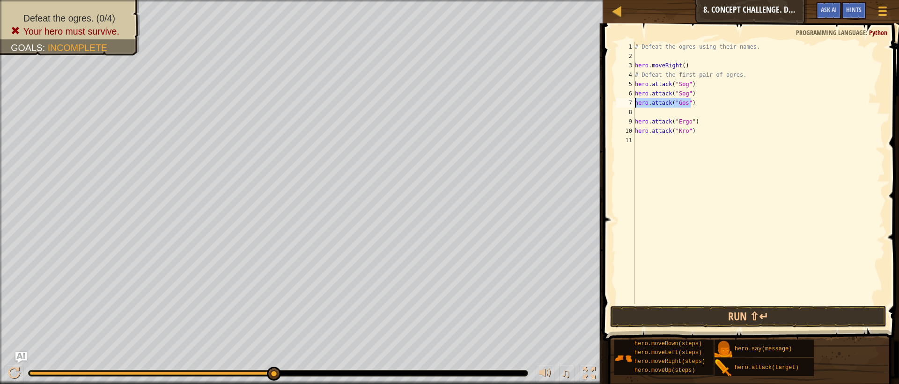
drag, startPoint x: 691, startPoint y: 103, endPoint x: 608, endPoint y: 101, distance: 82.9
click at [608, 101] on div "hero.attack("Sog") 1 2 3 4 5 6 7 8 9 10 11 # Defeat the ogres using their names…" at bounding box center [749, 201] width 299 height 346
type textarea "hero.attack("Gos")"
click at [648, 110] on div "# Defeat the ogres using their names. hero . moveRight ( ) # Defeat the first p…" at bounding box center [759, 182] width 252 height 281
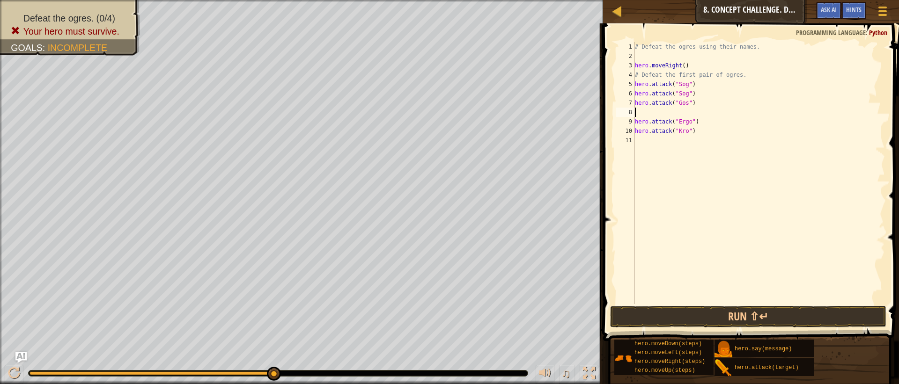
paste textarea "hero.attack("Gos")"
drag, startPoint x: 689, startPoint y: 130, endPoint x: 600, endPoint y: 127, distance: 88.6
click at [600, 127] on div "hero.attack("Gos") 1 2 3 4 5 6 7 8 9 10 11 # Defeat the ogres using their names…" at bounding box center [749, 201] width 299 height 346
type textarea ")"
drag, startPoint x: 692, startPoint y: 121, endPoint x: 630, endPoint y: 123, distance: 62.8
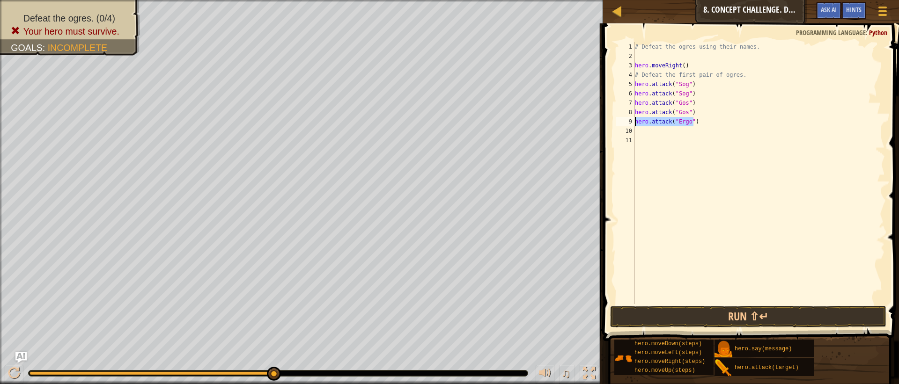
click at [630, 123] on div "1 2 3 4 5 6 7 8 9 10 11 # Defeat the ogres using their names. hero . moveRight …" at bounding box center [749, 173] width 271 height 262
type textarea "hero.attack("Ergo")"
paste textarea
click at [695, 314] on button "Run ⇧↵" at bounding box center [748, 317] width 276 height 22
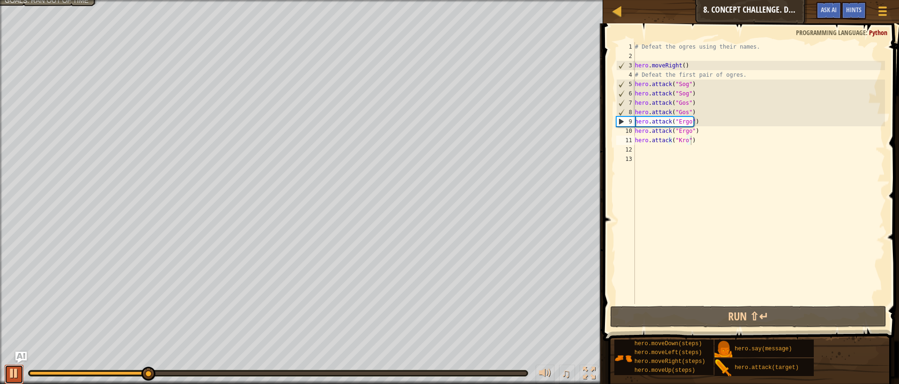
click at [18, 371] on div at bounding box center [14, 374] width 12 height 12
click at [690, 113] on div "# Defeat the ogres using their names. hero . moveRight ( ) # Defeat the first p…" at bounding box center [759, 182] width 252 height 281
type textarea "hero.attack("Gos")"
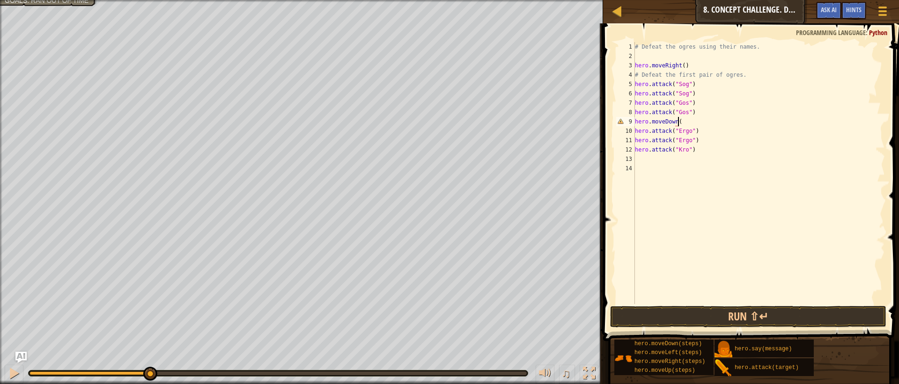
scroll to position [4, 3]
type textarea "hero.moveDown(1)"
type textarea "hero.moveUp(1)"
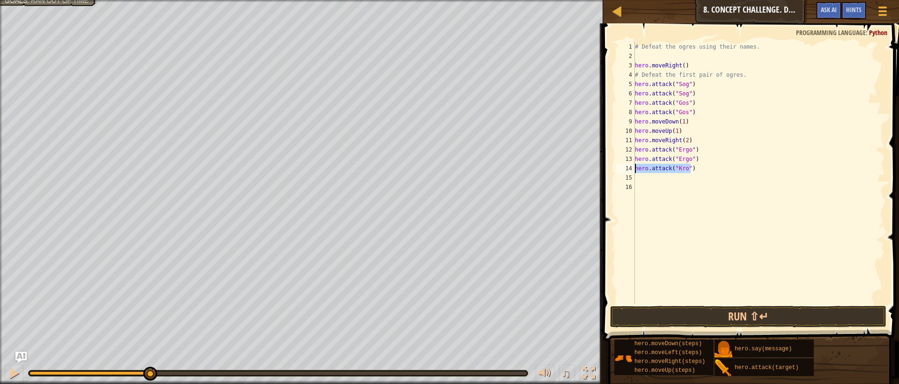
drag, startPoint x: 691, startPoint y: 170, endPoint x: 630, endPoint y: 173, distance: 60.5
click at [630, 173] on div "hero.moveRight(2) 1 2 3 4 5 6 7 8 9 10 11 12 13 14 15 16 # Defeat the ogres usi…" at bounding box center [749, 173] width 271 height 262
click at [652, 314] on button "Run ⇧↵" at bounding box center [748, 317] width 276 height 22
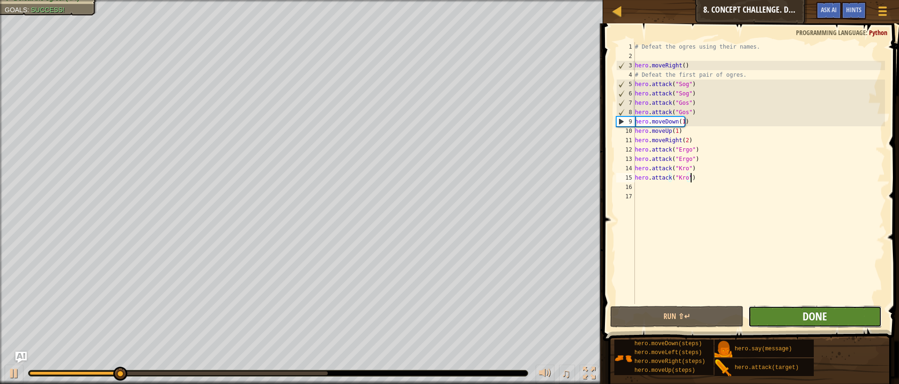
click at [809, 310] on span "Done" at bounding box center [815, 316] width 24 height 15
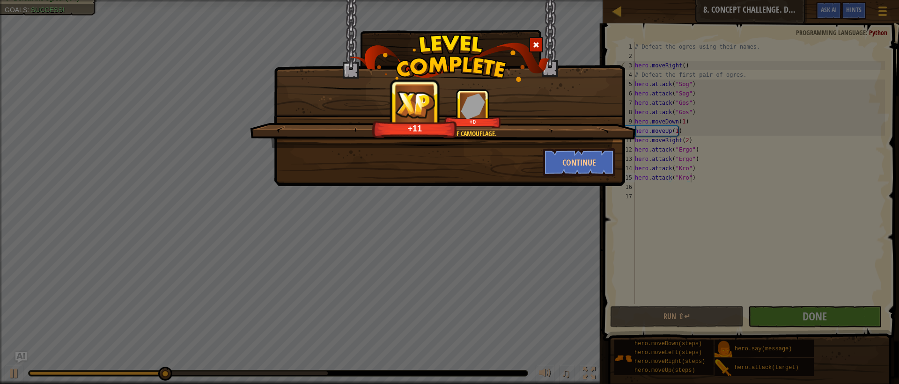
click at [534, 43] on span at bounding box center [536, 45] width 7 height 7
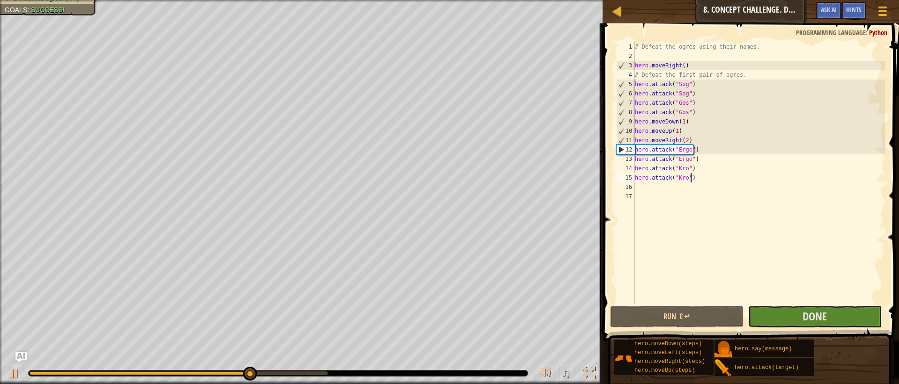
click at [687, 142] on div "# Defeat the ogres using their names. hero . moveRight ( ) # Defeat the first p…" at bounding box center [759, 182] width 252 height 281
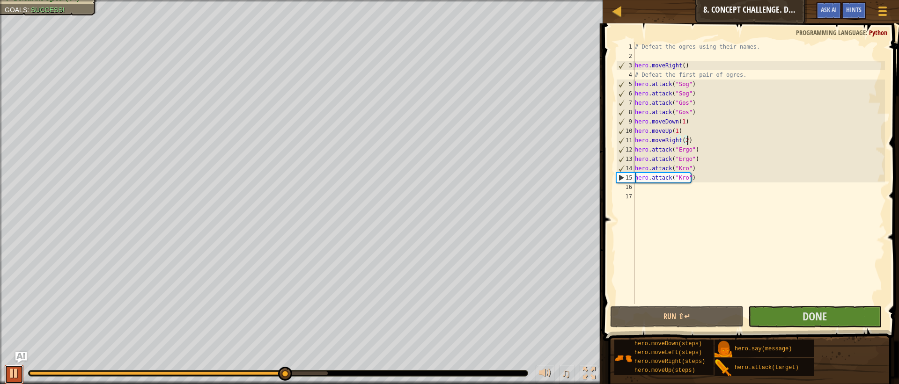
click at [13, 369] on div at bounding box center [14, 374] width 12 height 12
click at [691, 178] on div "# Defeat the ogres using their names. hero . moveRight ( ) # Defeat the first p…" at bounding box center [759, 182] width 252 height 281
type textarea "hero.attack("Kro")"
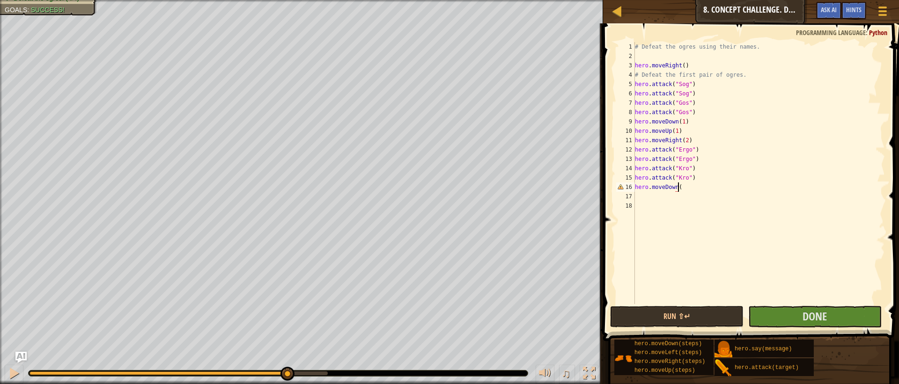
scroll to position [4, 3]
type textarea "hero.moveDown(1)"
type textarea "hero.moveUp(1)"
click at [824, 315] on span "Done" at bounding box center [815, 316] width 24 height 15
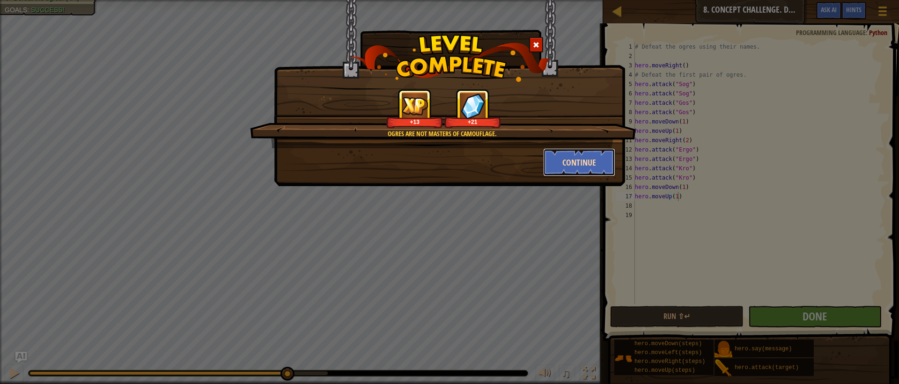
click at [567, 156] on button "Continue" at bounding box center [579, 162] width 73 height 28
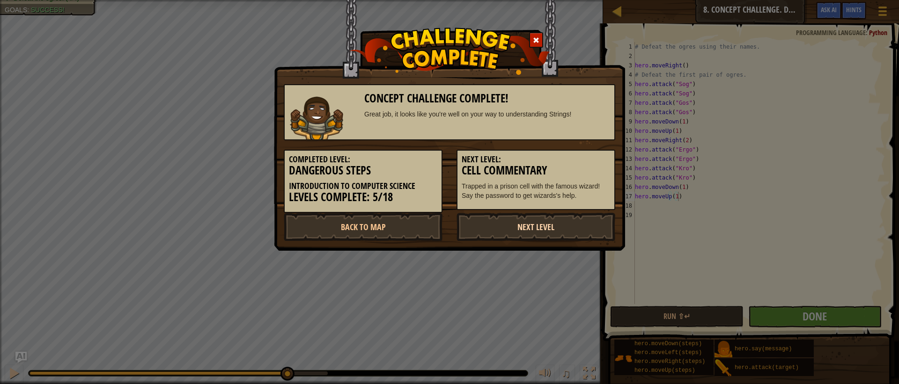
click at [521, 233] on link "Next Level" at bounding box center [536, 227] width 159 height 28
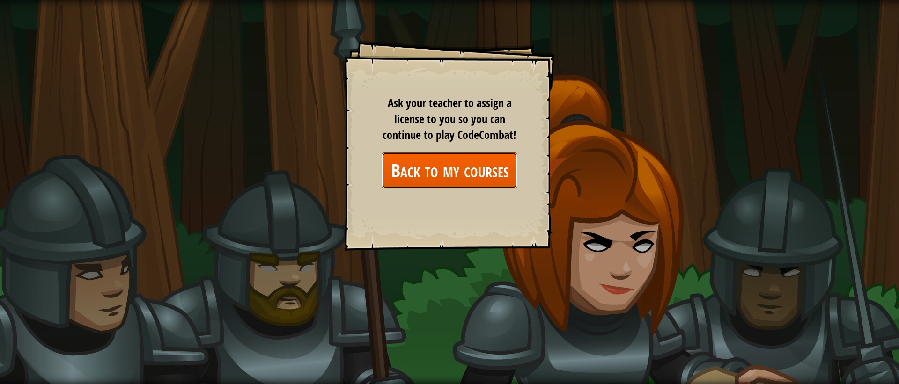
click at [414, 173] on link "Back to my courses" at bounding box center [450, 171] width 136 height 36
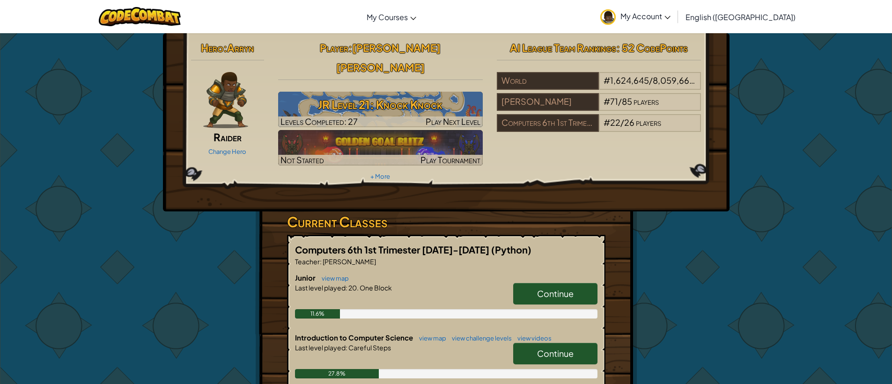
click at [576, 343] on link "Continue" at bounding box center [555, 354] width 84 height 22
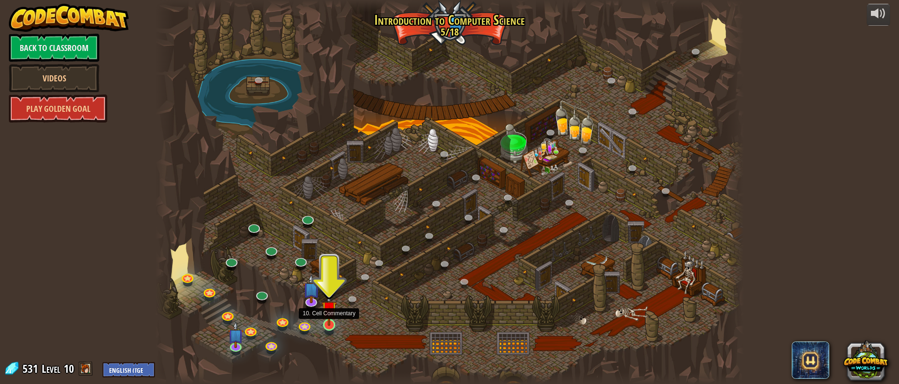
click at [329, 318] on img at bounding box center [329, 309] width 15 height 35
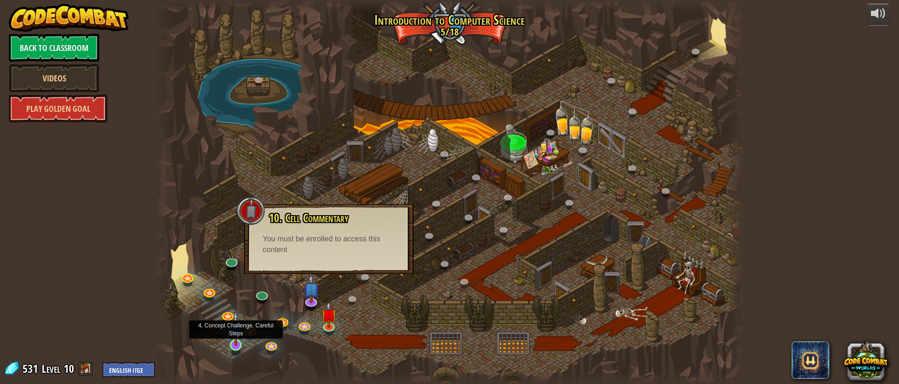
click at [234, 345] on img at bounding box center [235, 328] width 15 height 35
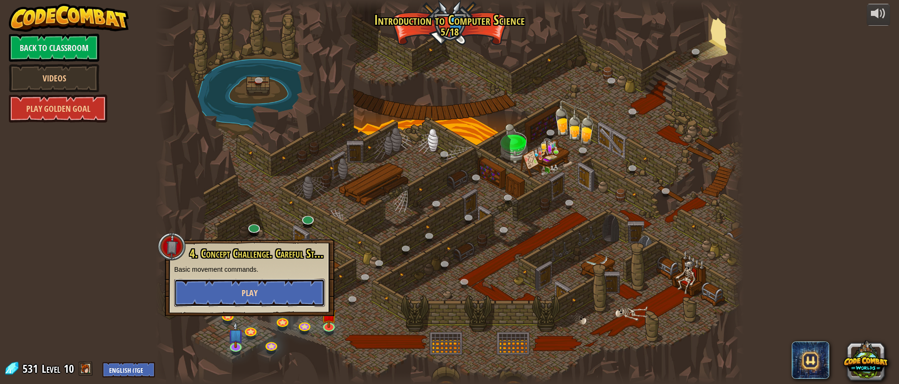
click at [191, 293] on button "Play" at bounding box center [249, 293] width 151 height 28
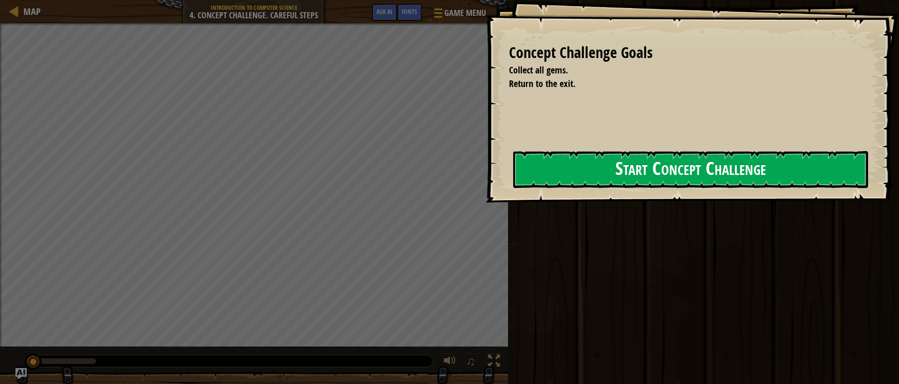
click at [558, 162] on button "Start Concept Challenge" at bounding box center [690, 169] width 355 height 37
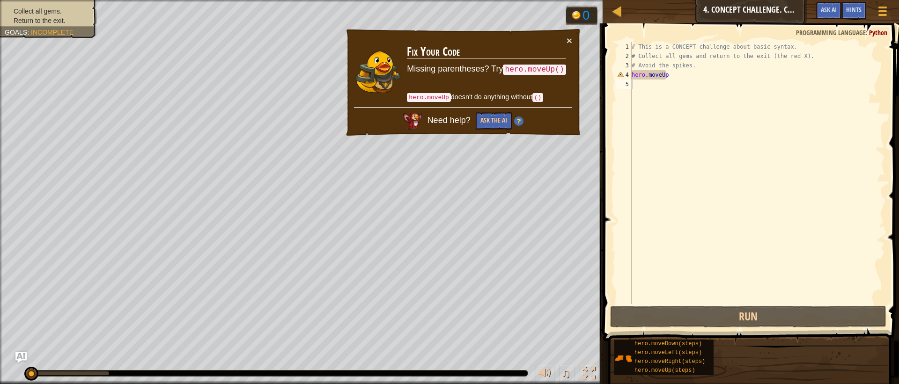
click at [565, 40] on td "Fix Your Code Missing parentheses? Try hero.moveUp() hero.moveUp doesn't do any…" at bounding box center [486, 72] width 160 height 72
click at [567, 40] on button "×" at bounding box center [570, 41] width 6 height 10
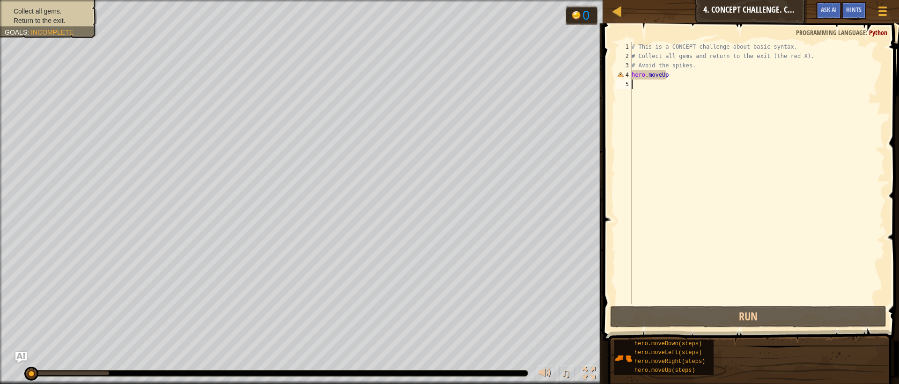
click at [687, 74] on div "# This is a CONCEPT challenge about basic syntax. # Collect all gems and return…" at bounding box center [757, 182] width 255 height 281
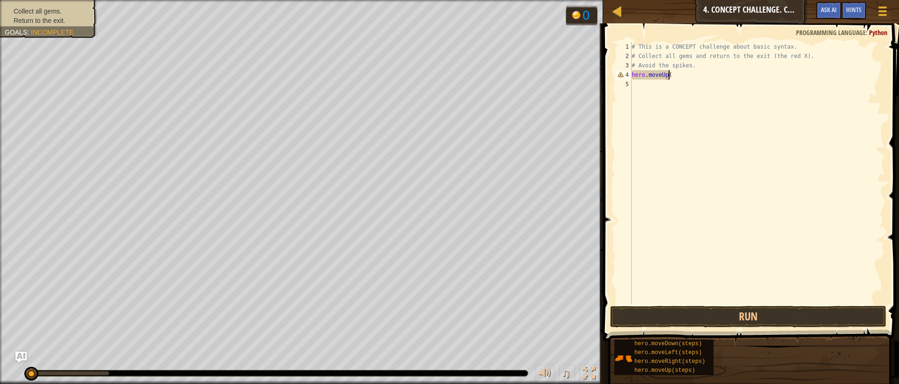
scroll to position [4, 3]
type textarea "hero.moveUp(1)"
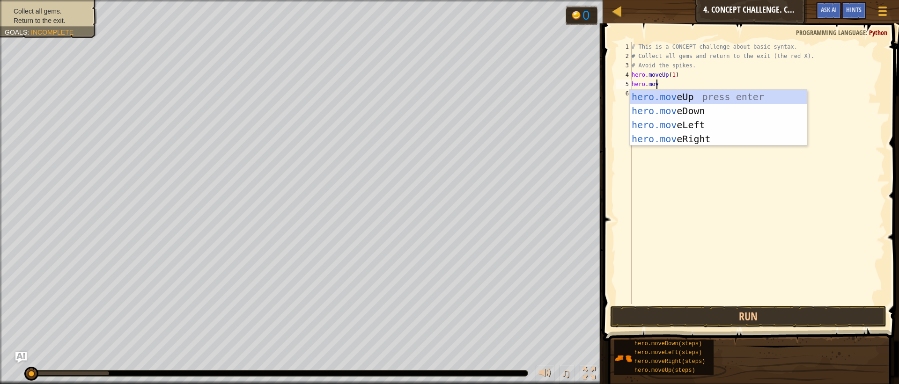
scroll to position [4, 1]
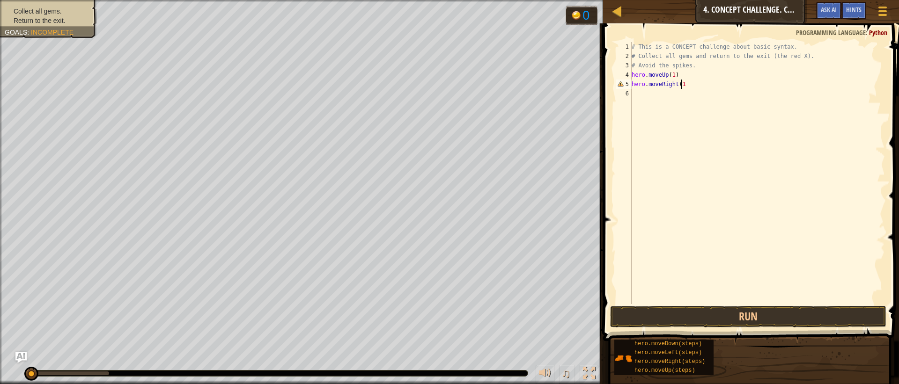
type textarea "hero.moveRight(1)"
type textarea "hero.moveDown(2)"
type textarea "hero.moveUp(1)"
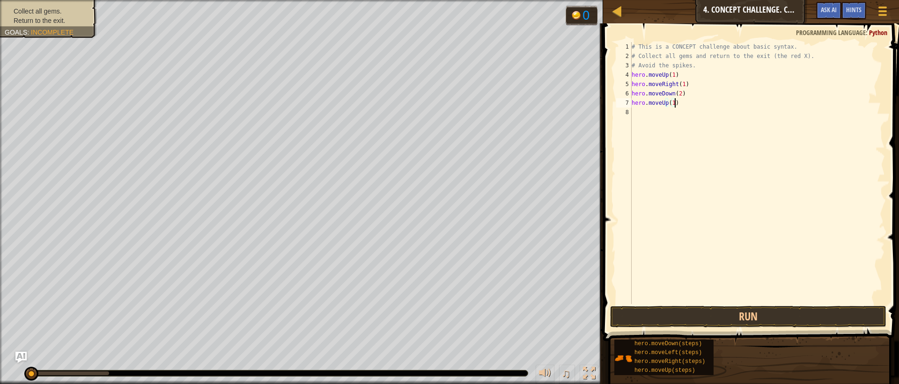
scroll to position [4, 0]
type textarea "H"
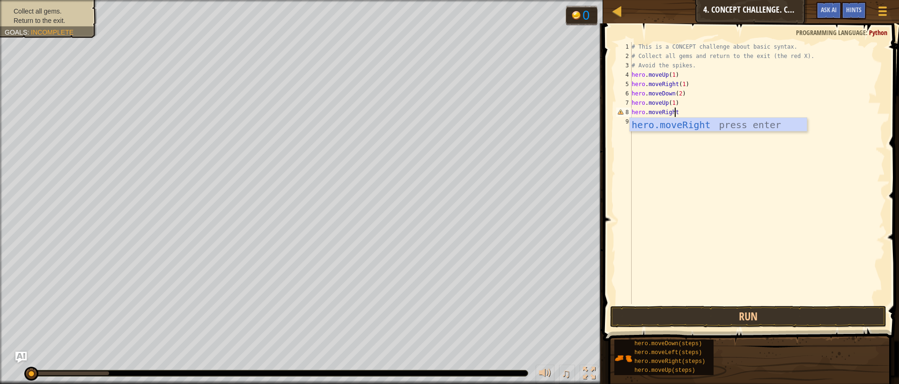
scroll to position [4, 3]
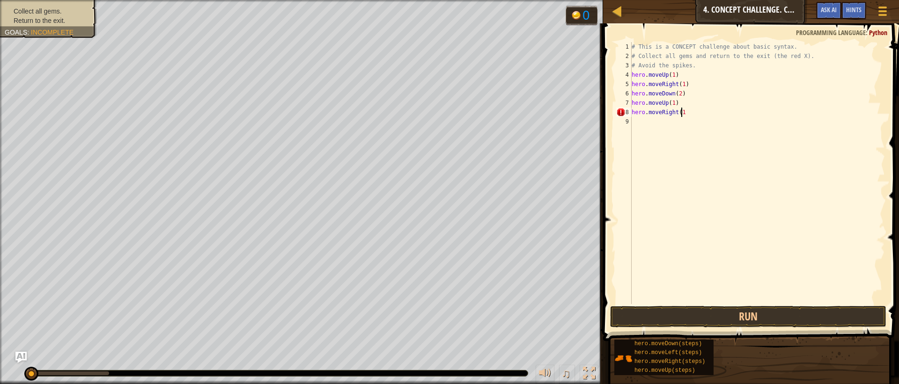
type textarea "hero.moveRight(1)"
type textarea "hero.moveLeft(1)"
type textarea "hero.moveUp(1)"
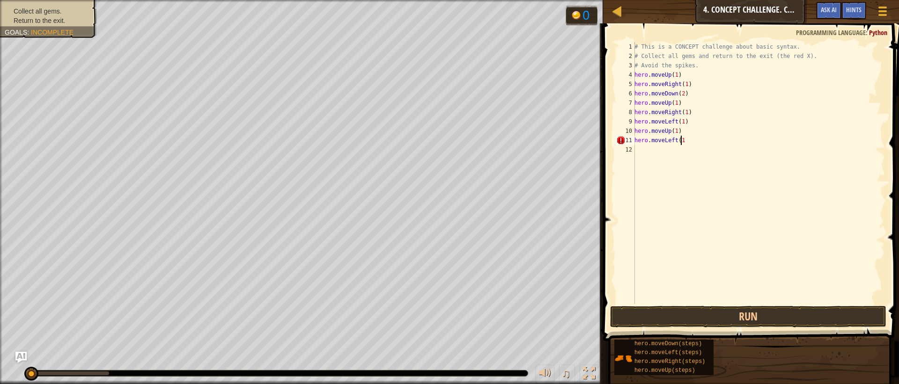
type textarea "hero.moveLeft(1)"
type textarea "hero.moveDown(1)"
type textarea "hero.moveLeft(1)"
click at [667, 315] on button "Run" at bounding box center [748, 317] width 276 height 22
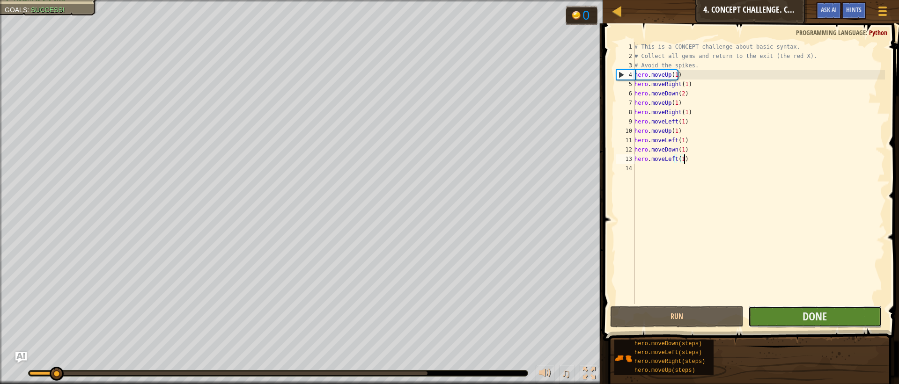
click at [796, 312] on button "Done" at bounding box center [814, 317] width 133 height 22
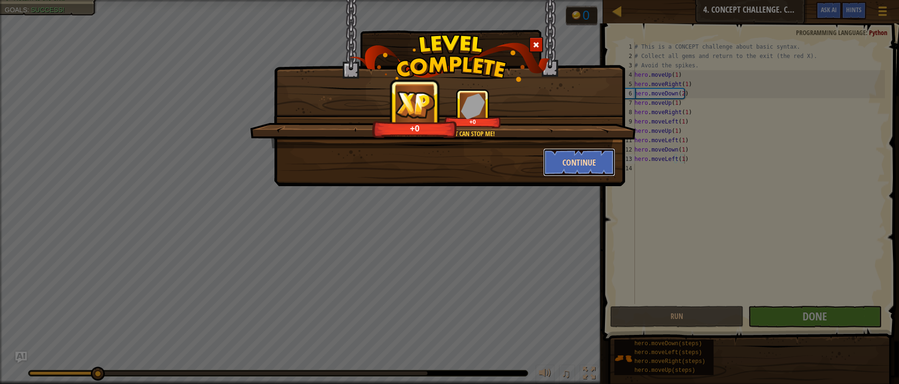
click at [568, 155] on button "Continue" at bounding box center [579, 162] width 73 height 28
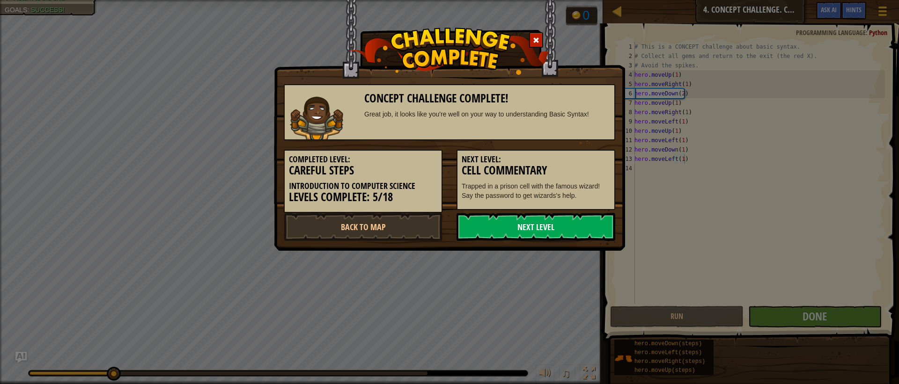
click at [525, 227] on link "Next Level" at bounding box center [536, 227] width 159 height 28
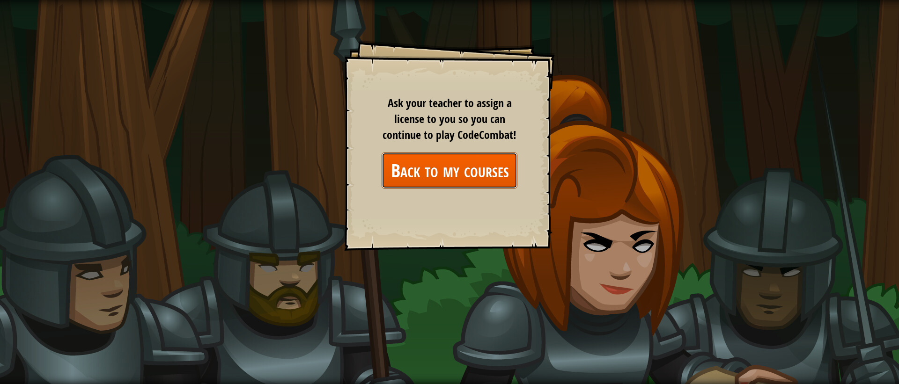
click at [485, 167] on link "Back to my courses" at bounding box center [450, 171] width 136 height 36
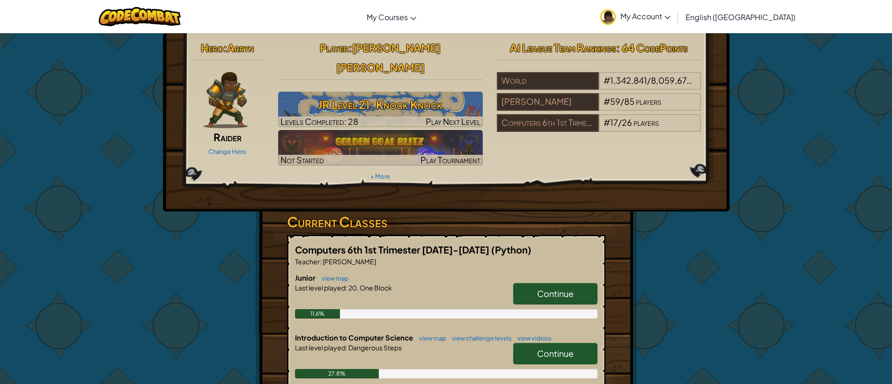
click at [549, 348] on span "Continue" at bounding box center [555, 353] width 37 height 11
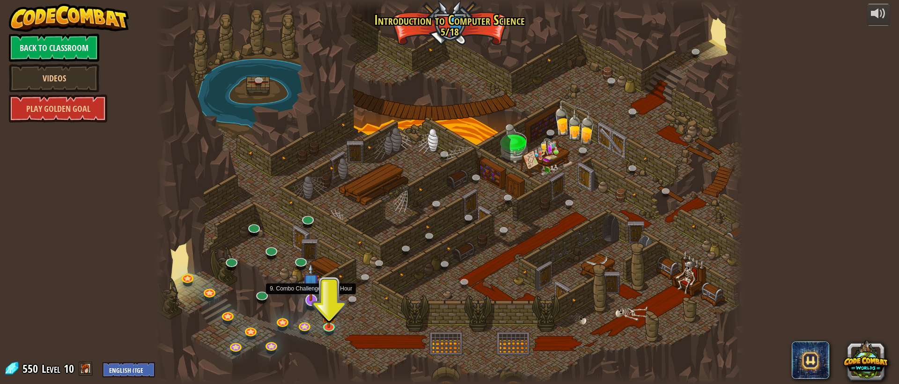
click at [315, 300] on img at bounding box center [310, 282] width 17 height 38
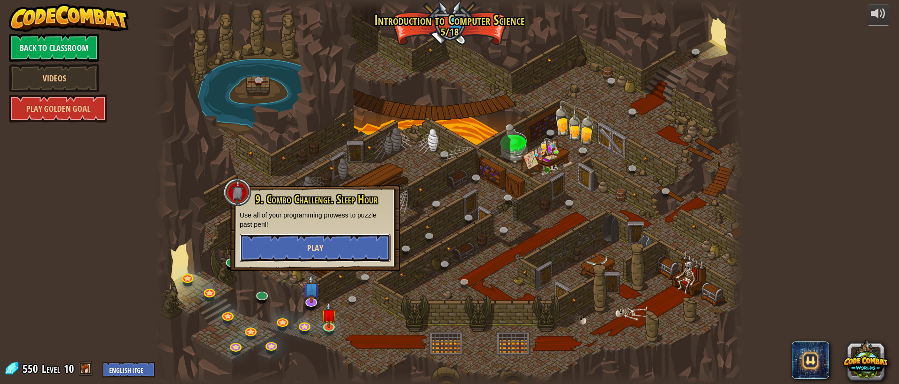
click at [311, 251] on span "Play" at bounding box center [315, 249] width 16 height 12
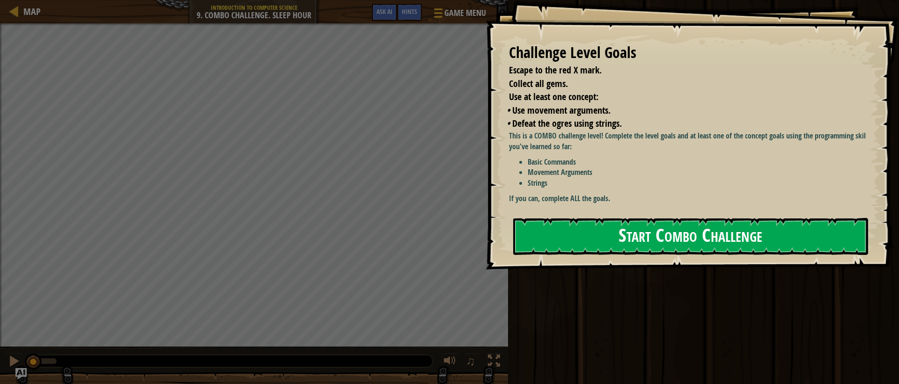
click at [751, 232] on button "Start Combo Challenge" at bounding box center [690, 236] width 355 height 37
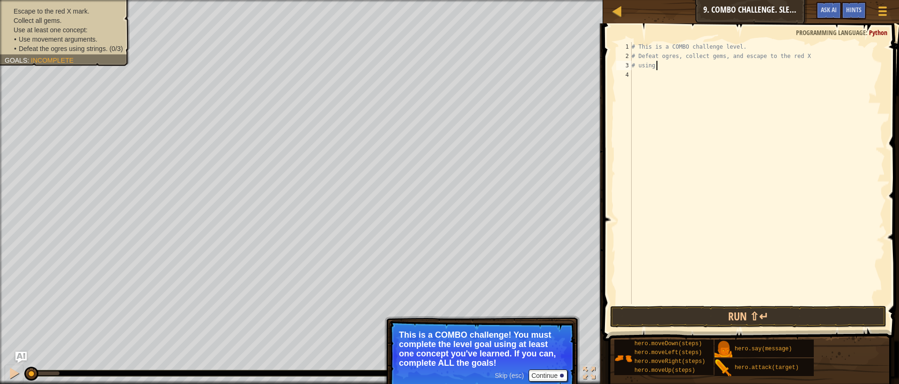
type textarea "#"
type textarea "hero.moveUp(1)"
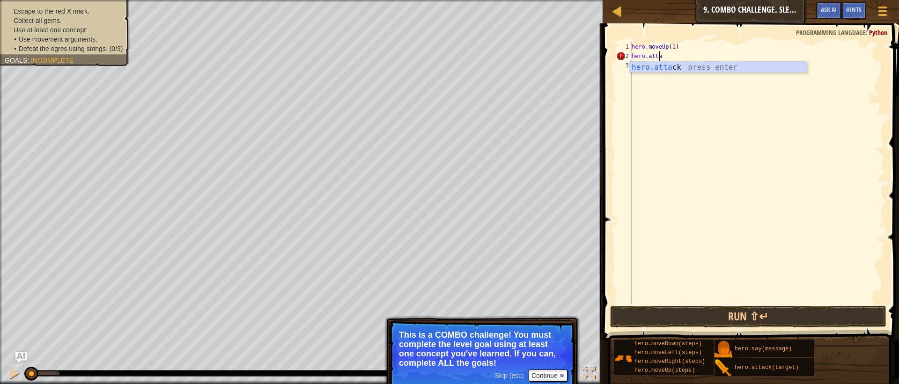
scroll to position [4, 2]
click at [103, 56] on div "Escape to the red X mark. Collect all gems. Use at least one concept: • Use mov…" at bounding box center [59, 30] width 140 height 72
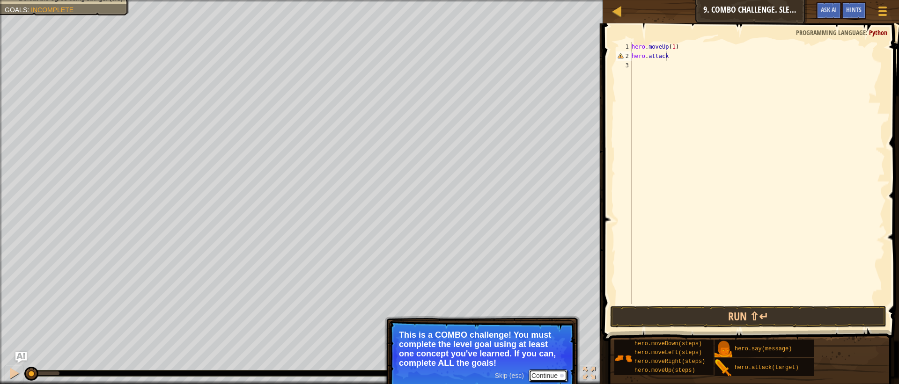
click at [533, 375] on button "Continue" at bounding box center [548, 376] width 39 height 12
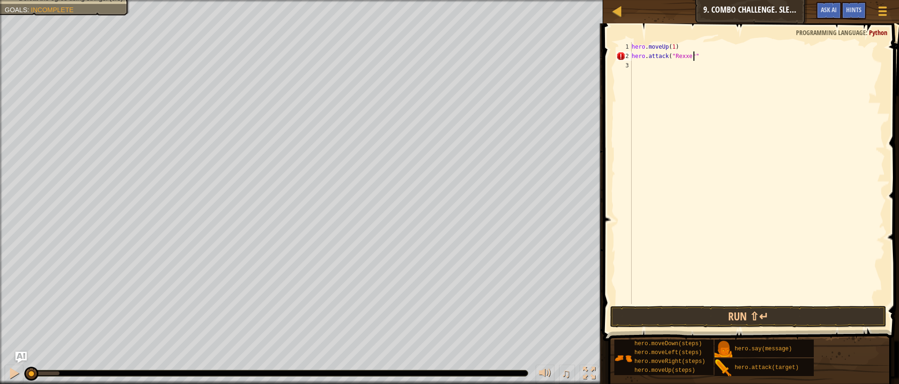
scroll to position [4, 5]
type textarea "hero.attack("Rexxer")"
click at [585, 56] on div "Map Introduction to Computer Science 9. Combo Challenge. Sleep Hour Game Menu D…" at bounding box center [449, 192] width 899 height 384
type textarea "hero.moveDown(2)"
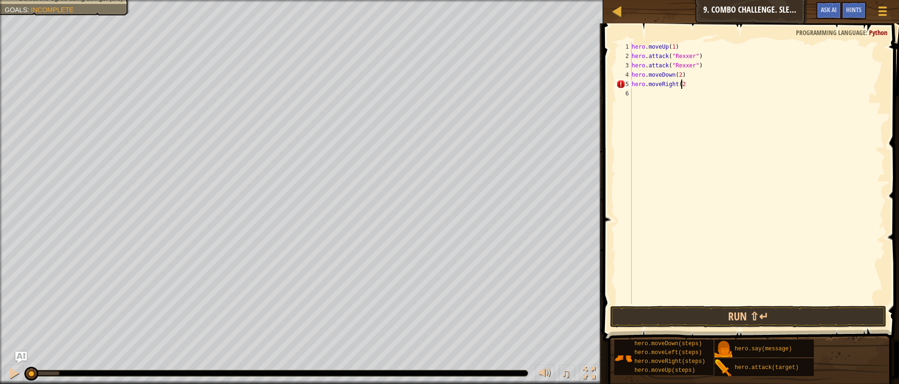
type textarea "hero.moveRight(2)"
type textarea "hero.attack("Ursa")"
drag, startPoint x: 686, startPoint y: 94, endPoint x: 612, endPoint y: 97, distance: 74.0
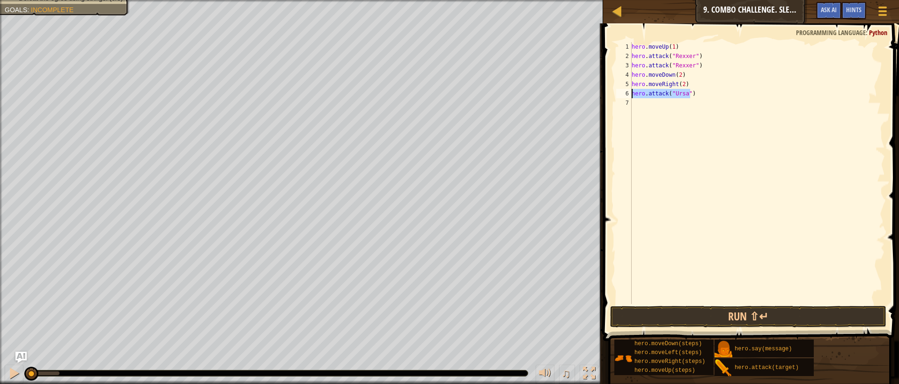
click at [612, 97] on div "hero.attack("Ursa") 1 2 3 4 5 6 7 hero . moveUp ( 1 ) hero . attack ( "Rexxer" …" at bounding box center [749, 201] width 299 height 346
type textarea "hero.moveLeft(2)"
type textarea "hero.moveUp(1)"
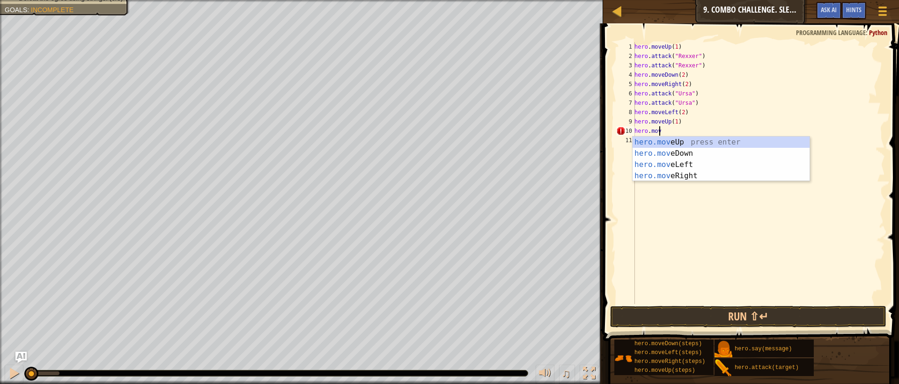
scroll to position [4, 1]
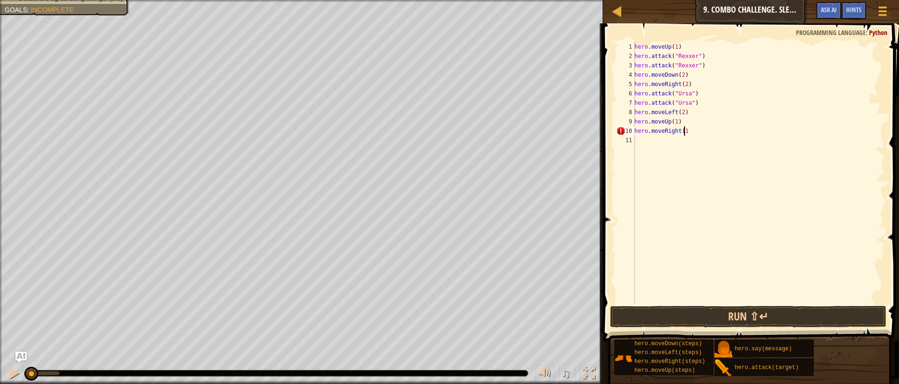
type textarea "hero.moveRight(1)"
drag, startPoint x: 695, startPoint y: 140, endPoint x: 615, endPoint y: 145, distance: 80.2
click at [615, 145] on div "hero.attack("[PERSON_NAME]") 1 2 3 4 5 6 7 8 9 10 11 12 hero . moveUp ( 1 ) her…" at bounding box center [749, 173] width 271 height 262
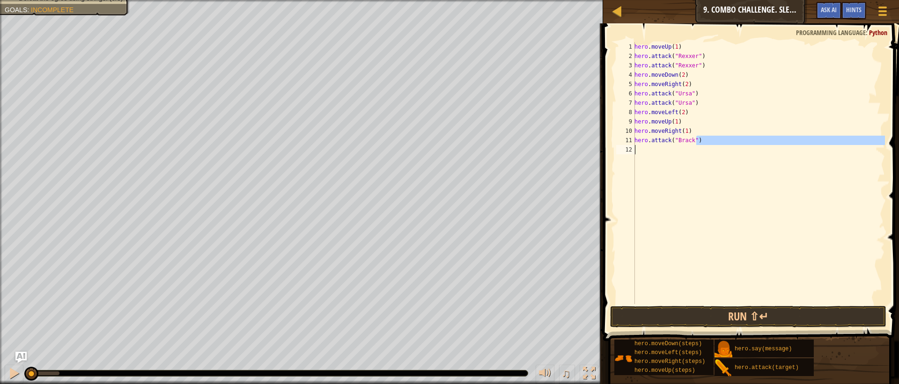
click at [703, 138] on div "hero . moveUp ( 1 ) hero . attack ( "Rexxer" ) hero . attack ( "Rexxer" ) hero …" at bounding box center [759, 173] width 252 height 262
type textarea "hero.attack("Brack")"
drag, startPoint x: 699, startPoint y: 137, endPoint x: 626, endPoint y: 140, distance: 73.1
click at [626, 140] on div "hero.attack("[PERSON_NAME]") 1 2 3 4 5 6 7 8 9 10 11 12 hero . moveUp ( 1 ) her…" at bounding box center [749, 173] width 271 height 262
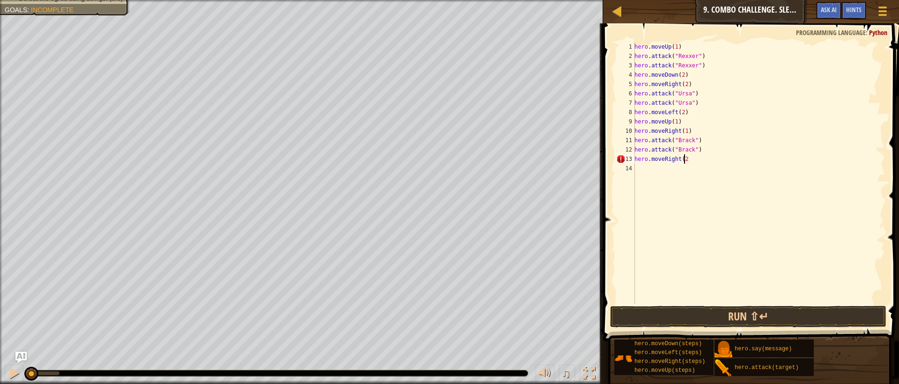
scroll to position [4, 4]
click at [744, 317] on button "Run ⇧↵" at bounding box center [748, 317] width 276 height 22
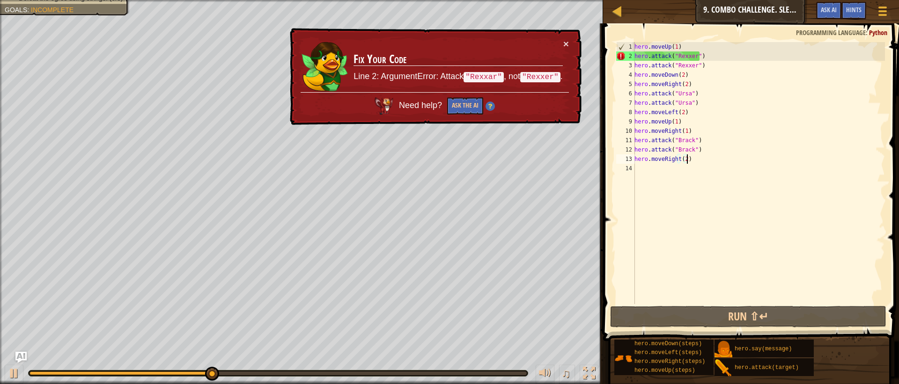
click at [691, 55] on div "hero . moveUp ( 1 ) hero . attack ( "Rexxer" ) hero . attack ( "Rexxer" ) hero …" at bounding box center [759, 182] width 252 height 281
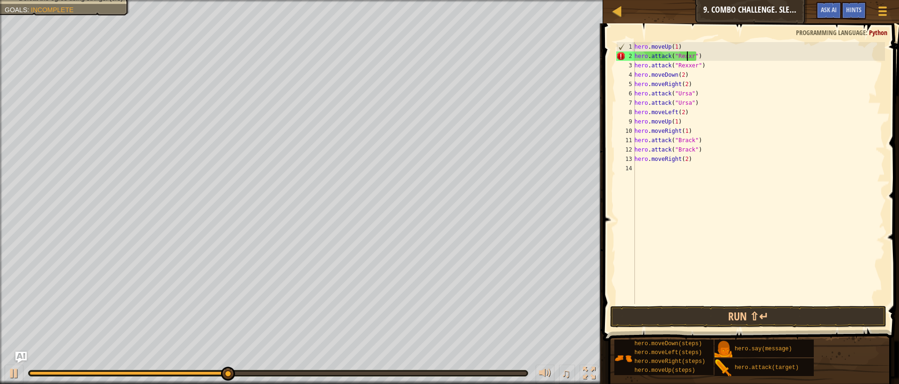
scroll to position [4, 4]
click at [689, 309] on div "hero.attack("Rexxar") 1 2 3 4 5 6 7 8 9 10 11 12 13 14 hero . moveUp ( 1 ) hero…" at bounding box center [749, 201] width 299 height 346
click at [685, 320] on button "Run ⇧↵" at bounding box center [748, 317] width 276 height 22
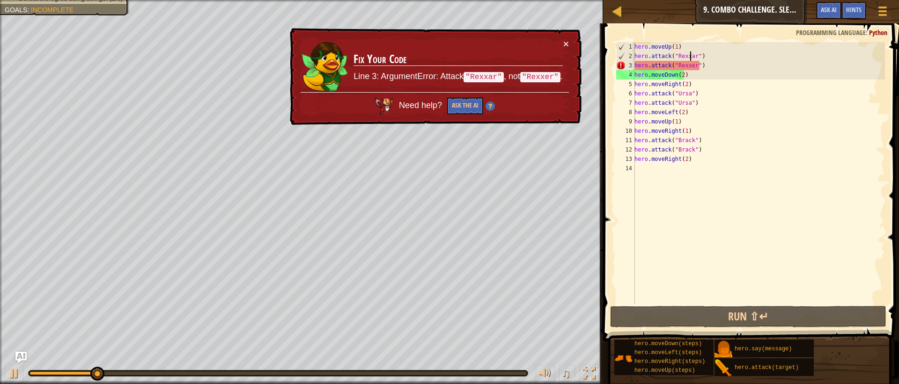
click at [689, 66] on div "hero . moveUp ( 1 ) hero . attack ( "Rexxar" ) hero . attack ( "Rexxer" ) hero …" at bounding box center [759, 182] width 252 height 281
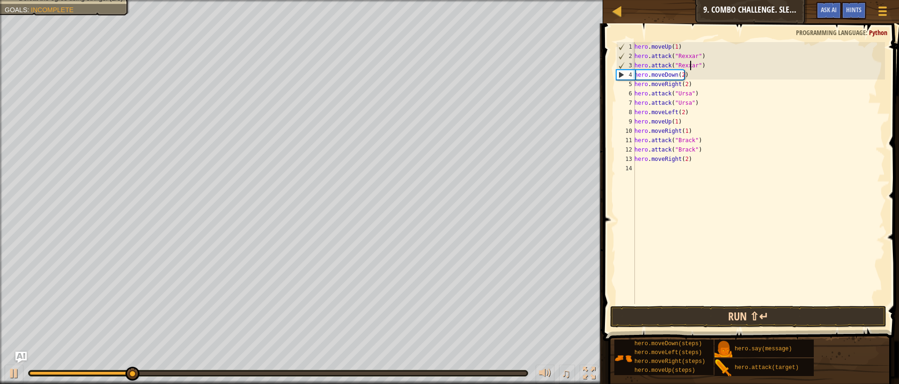
type textarea "hero.attack("Rexxar")"
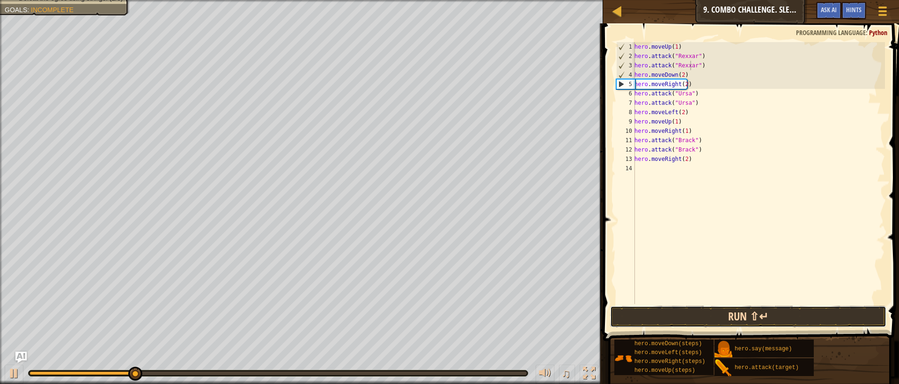
click at [690, 317] on button "Run ⇧↵" at bounding box center [748, 317] width 276 height 22
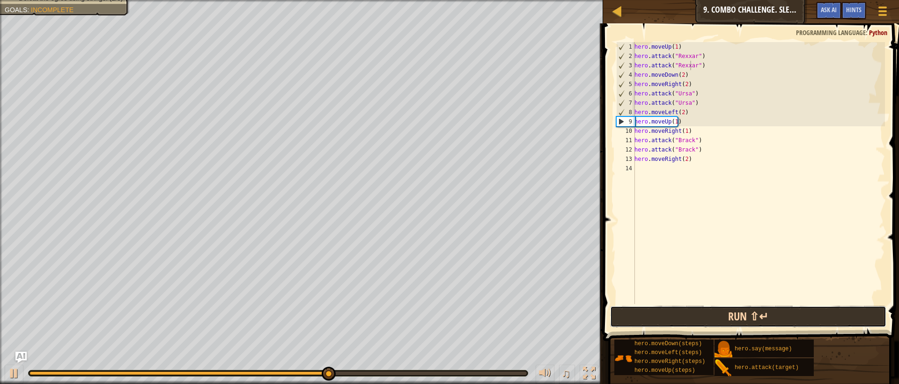
click at [681, 310] on button "Run ⇧↵" at bounding box center [748, 317] width 276 height 22
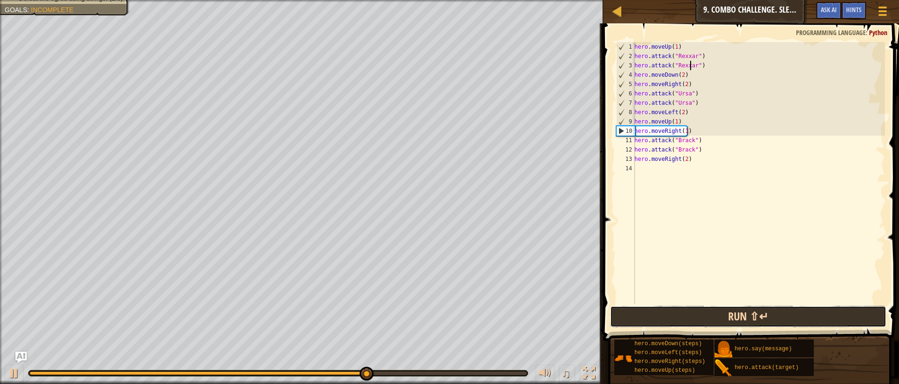
click at [646, 317] on button "Run ⇧↵" at bounding box center [748, 317] width 276 height 22
drag, startPoint x: 664, startPoint y: 294, endPoint x: 662, endPoint y: 322, distance: 28.6
click at [663, 305] on div "hero.attack("Rexxar") 1 2 3 4 5 6 7 8 9 10 11 12 13 14 hero . moveUp ( 1 ) hero…" at bounding box center [749, 201] width 299 height 346
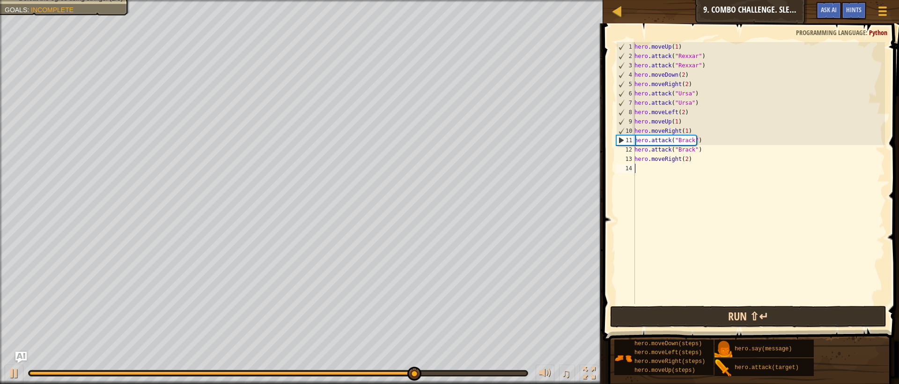
scroll to position [4, 0]
click at [662, 322] on button "Run ⇧↵" at bounding box center [748, 317] width 276 height 22
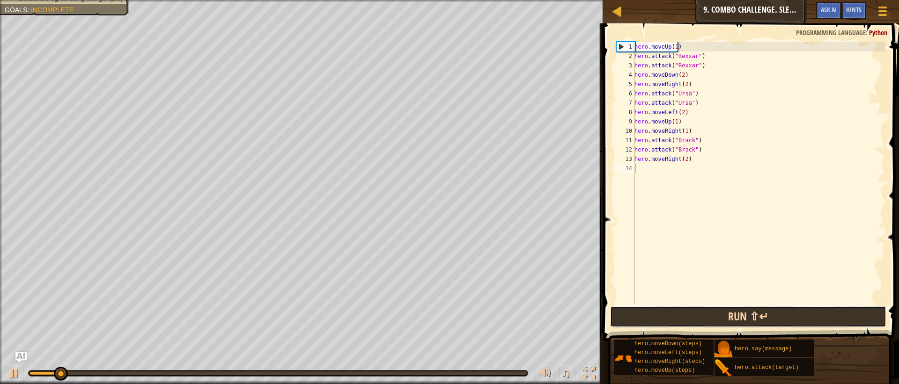
click at [662, 322] on button "Run ⇧↵" at bounding box center [748, 317] width 276 height 22
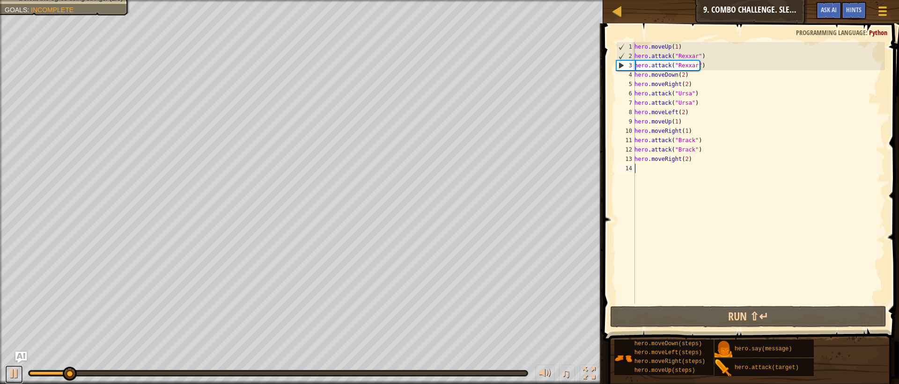
drag, startPoint x: 17, startPoint y: 374, endPoint x: 15, endPoint y: 359, distance: 15.2
click at [16, 374] on div at bounding box center [14, 374] width 12 height 12
click at [685, 84] on div "hero . moveUp ( 1 ) hero . attack ( "Rexxar" ) hero . attack ( "Rexxar" ) hero …" at bounding box center [759, 182] width 252 height 281
type textarea "hero.moveRight(2)"
click at [685, 84] on div "hero . moveUp ( 1 ) hero . attack ( "Rexxar" ) hero . attack ( "Rexxar" ) hero …" at bounding box center [759, 182] width 252 height 281
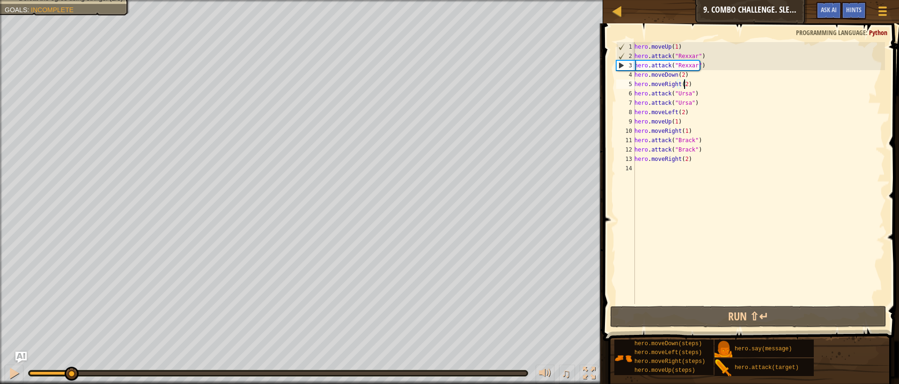
click at [686, 84] on div "hero . moveUp ( 1 ) hero . attack ( "Rexxar" ) hero . attack ( "Rexxar" ) hero …" at bounding box center [759, 182] width 252 height 281
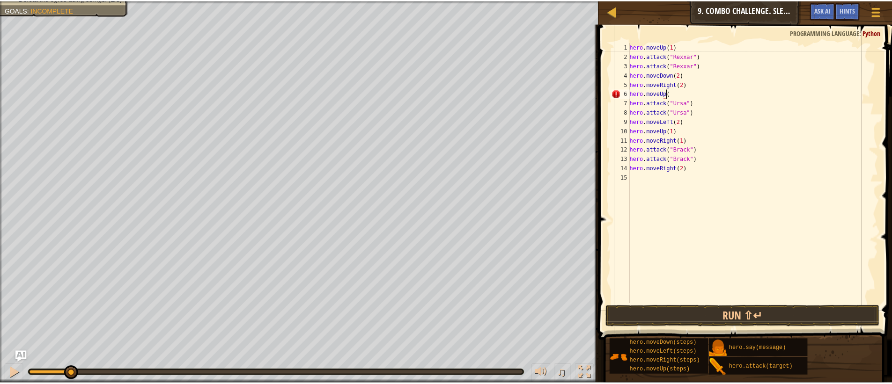
scroll to position [4, 3]
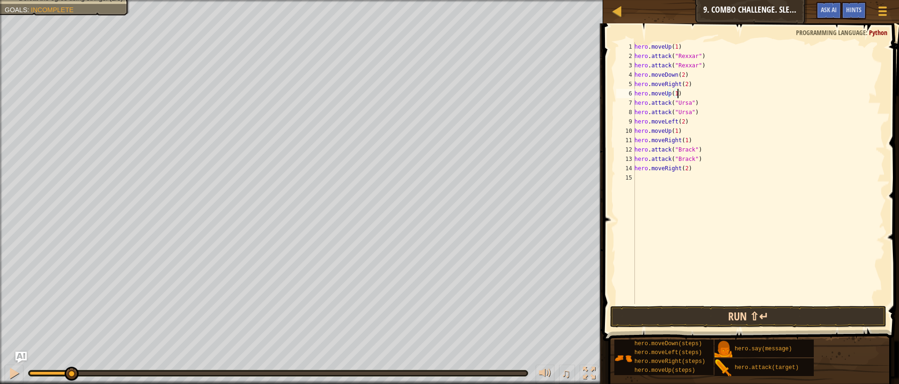
type textarea "hero.moveUp(1)"
click at [703, 320] on button "Run ⇧↵" at bounding box center [748, 317] width 276 height 22
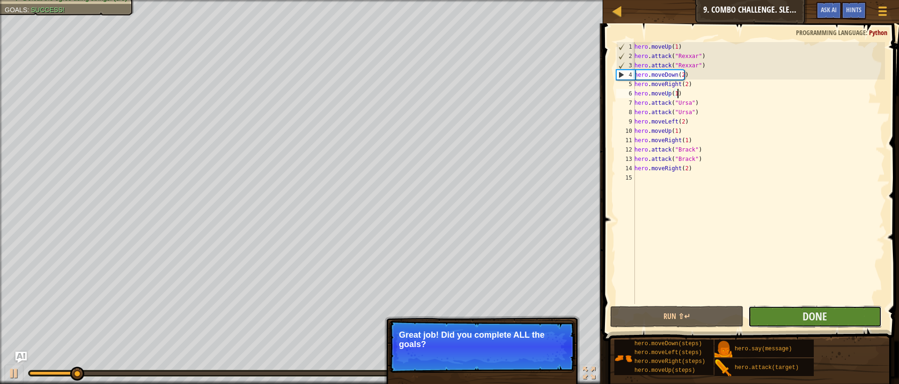
click at [797, 314] on button "Done" at bounding box center [814, 317] width 133 height 22
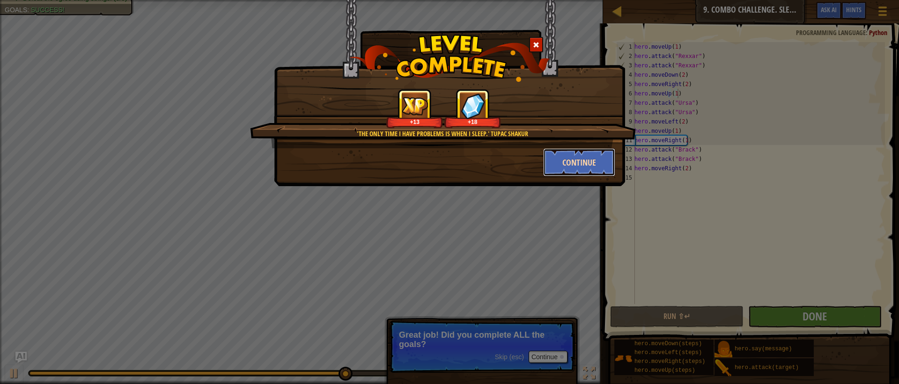
click at [567, 165] on button "Continue" at bounding box center [579, 162] width 73 height 28
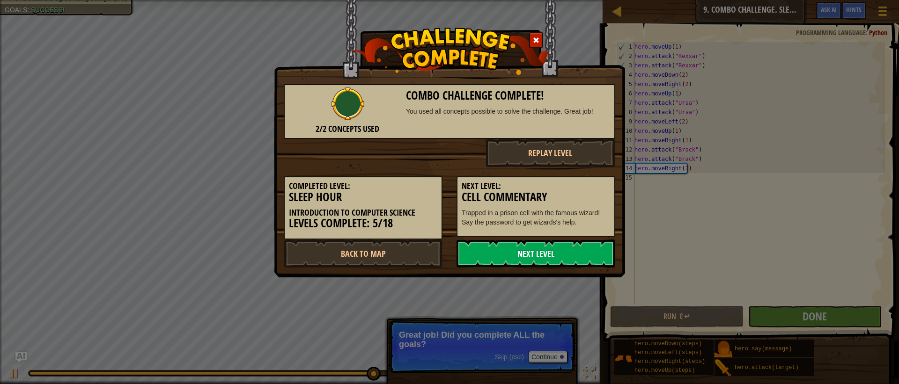
click at [528, 258] on link "Next Level" at bounding box center [536, 254] width 159 height 28
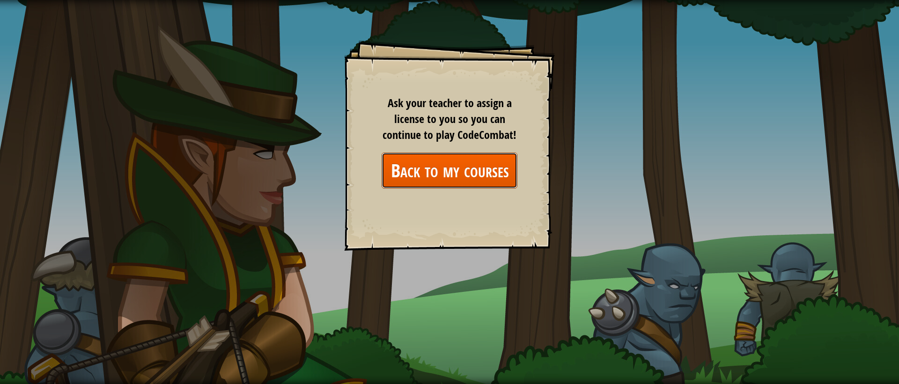
click at [471, 154] on link "Back to my courses" at bounding box center [450, 171] width 136 height 36
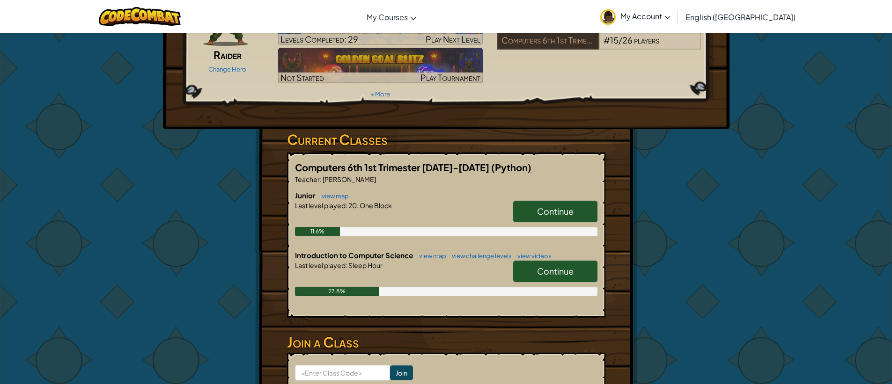
scroll to position [140, 0]
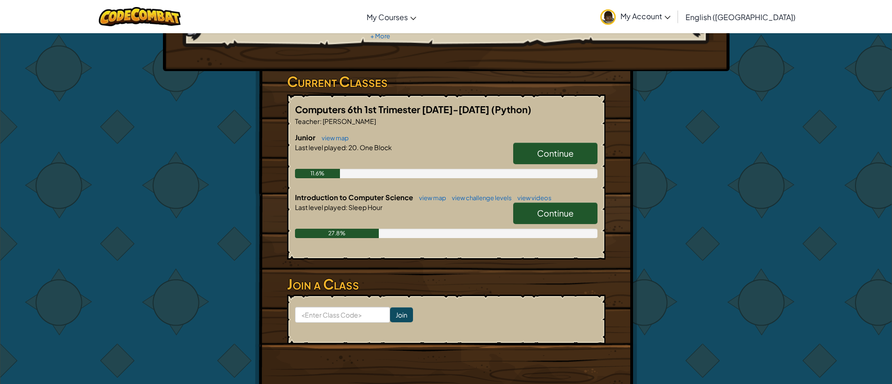
click at [552, 208] on span "Continue" at bounding box center [555, 213] width 37 height 11
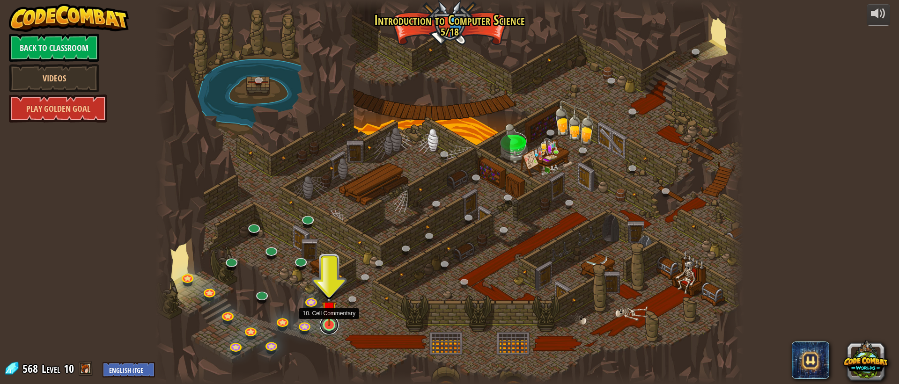
click at [326, 328] on link at bounding box center [329, 325] width 19 height 19
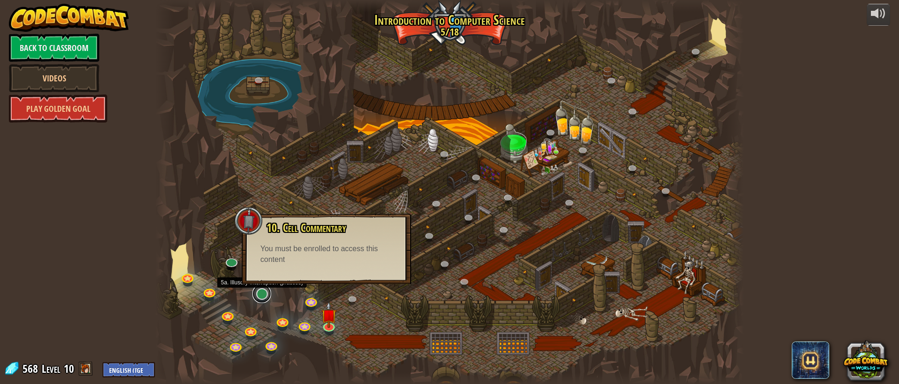
click at [268, 296] on link at bounding box center [261, 294] width 19 height 19
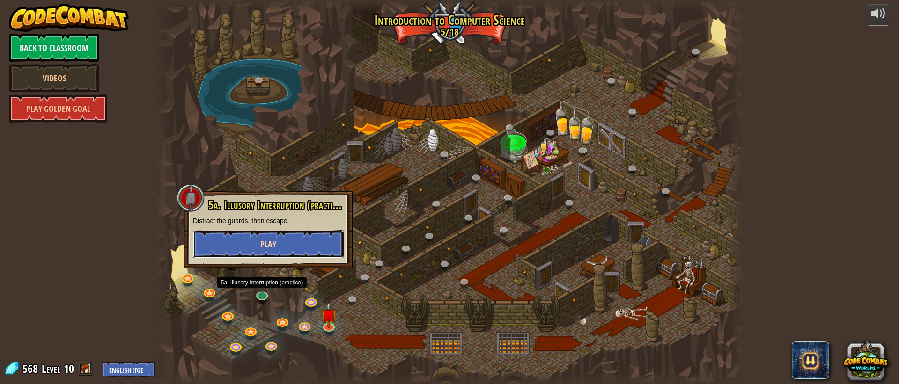
click at [250, 245] on button "Play" at bounding box center [268, 244] width 151 height 28
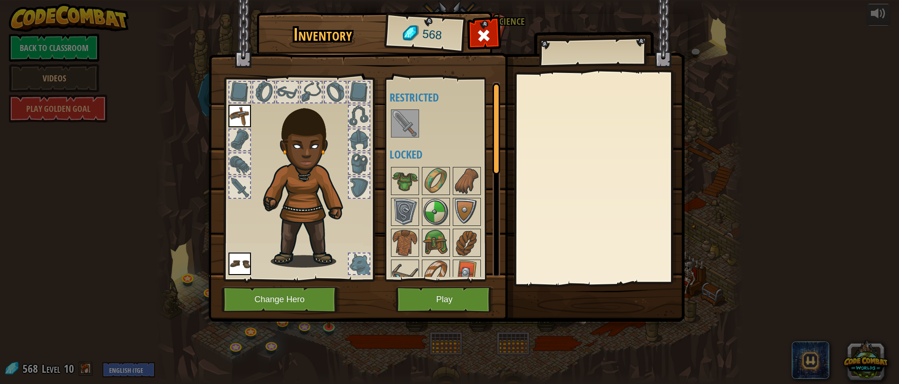
click at [467, 316] on img at bounding box center [446, 152] width 476 height 340
click at [468, 306] on button "Play" at bounding box center [445, 300] width 98 height 26
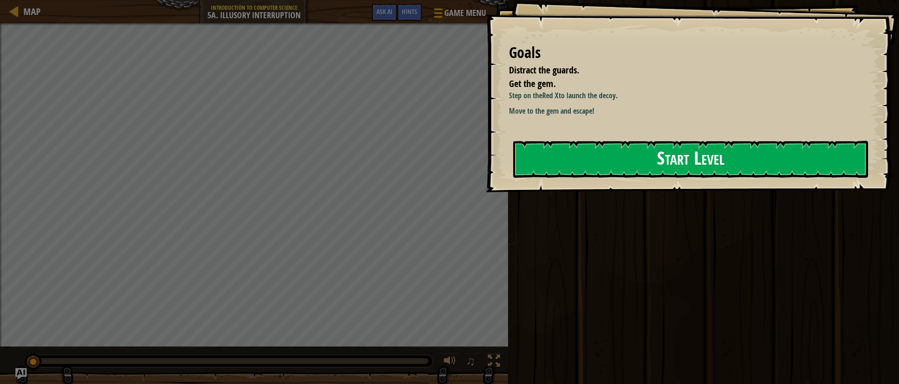
click at [726, 172] on button "Start Level" at bounding box center [690, 159] width 355 height 37
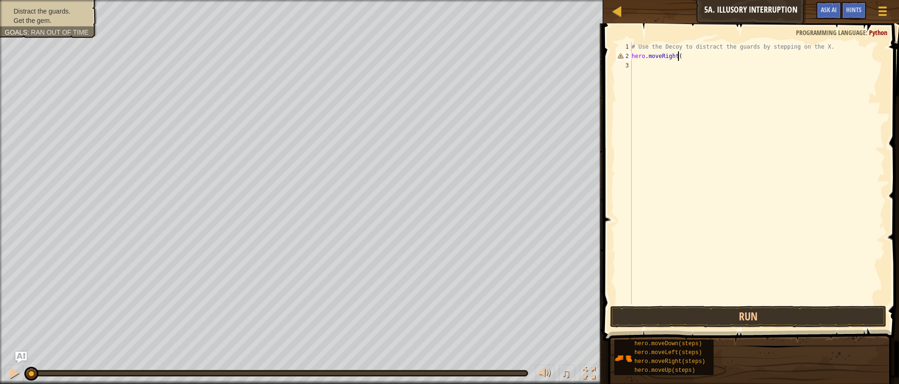
scroll to position [4, 3]
type textarea "hero.moveRight(1)"
type textarea "hero.moveDown(2)"
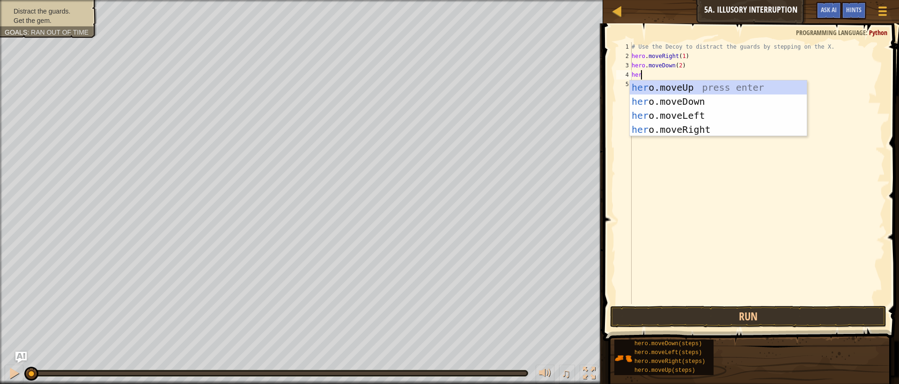
scroll to position [4, 0]
type textarea "hero"
